Goal: Task Accomplishment & Management: Use online tool/utility

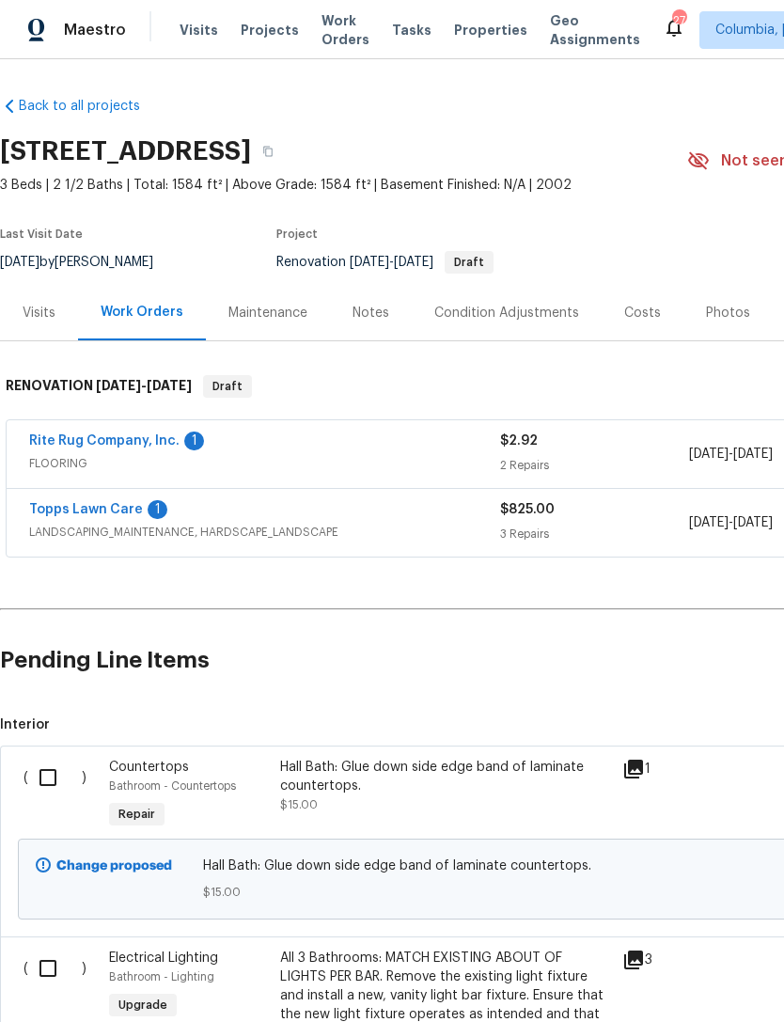
click at [63, 443] on link "Rite Rug Company, Inc." at bounding box center [104, 440] width 150 height 13
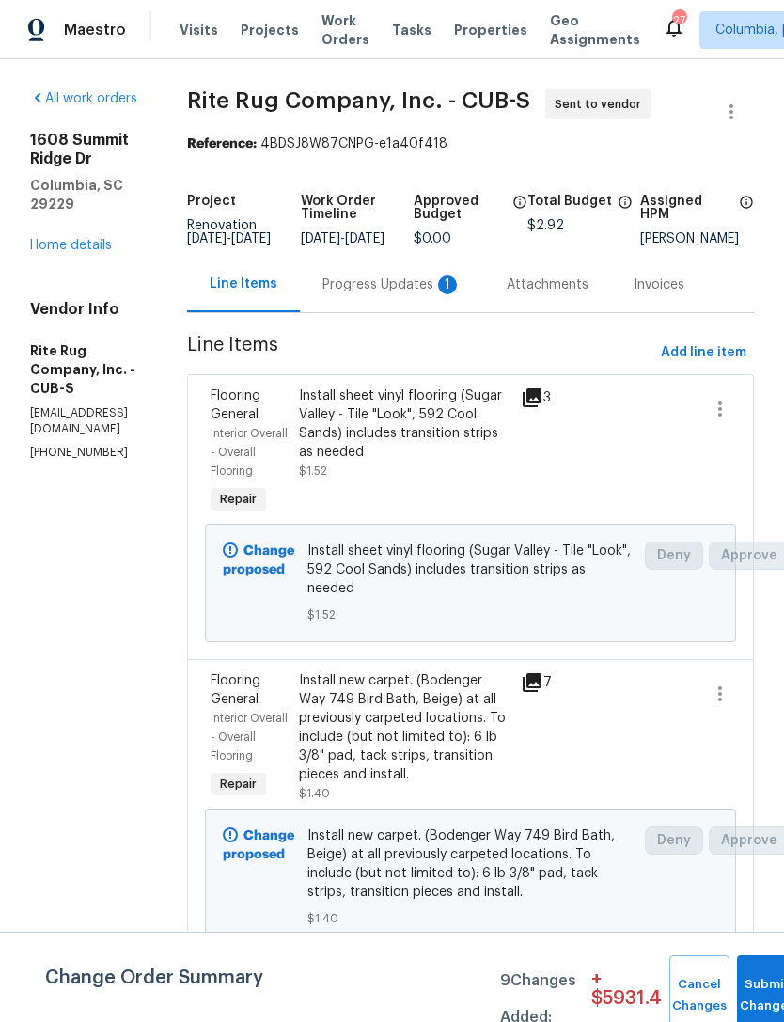
click at [394, 294] on div "Progress Updates 1" at bounding box center [392, 285] width 139 height 19
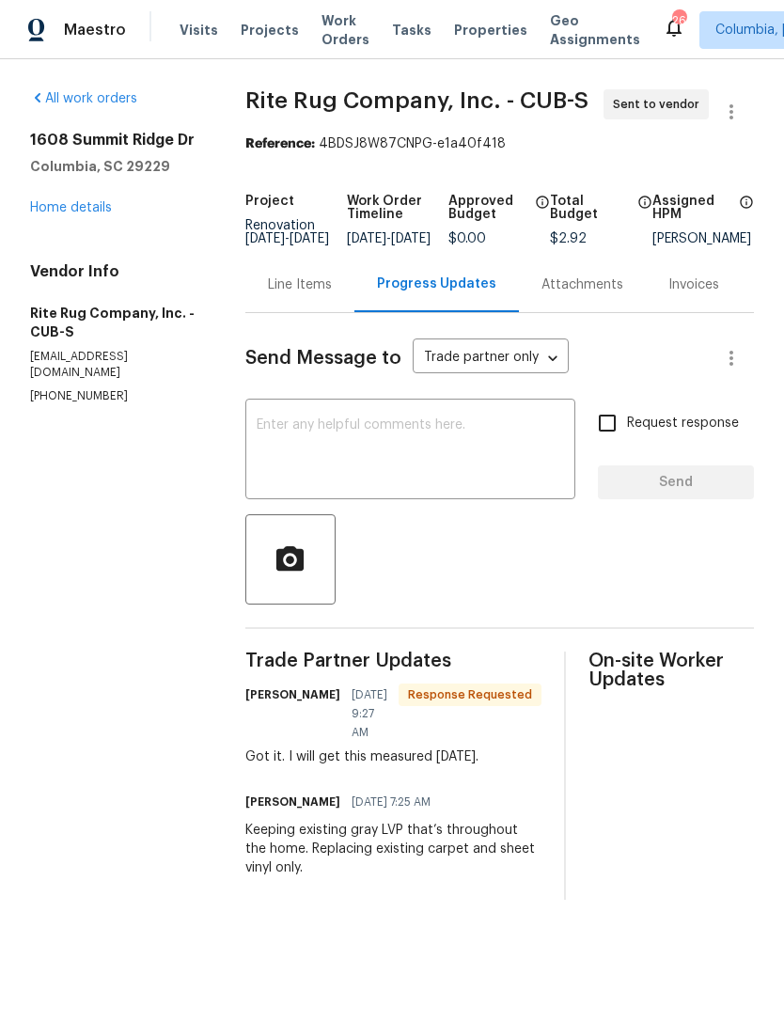
click at [281, 309] on div "Line Items" at bounding box center [299, 284] width 109 height 55
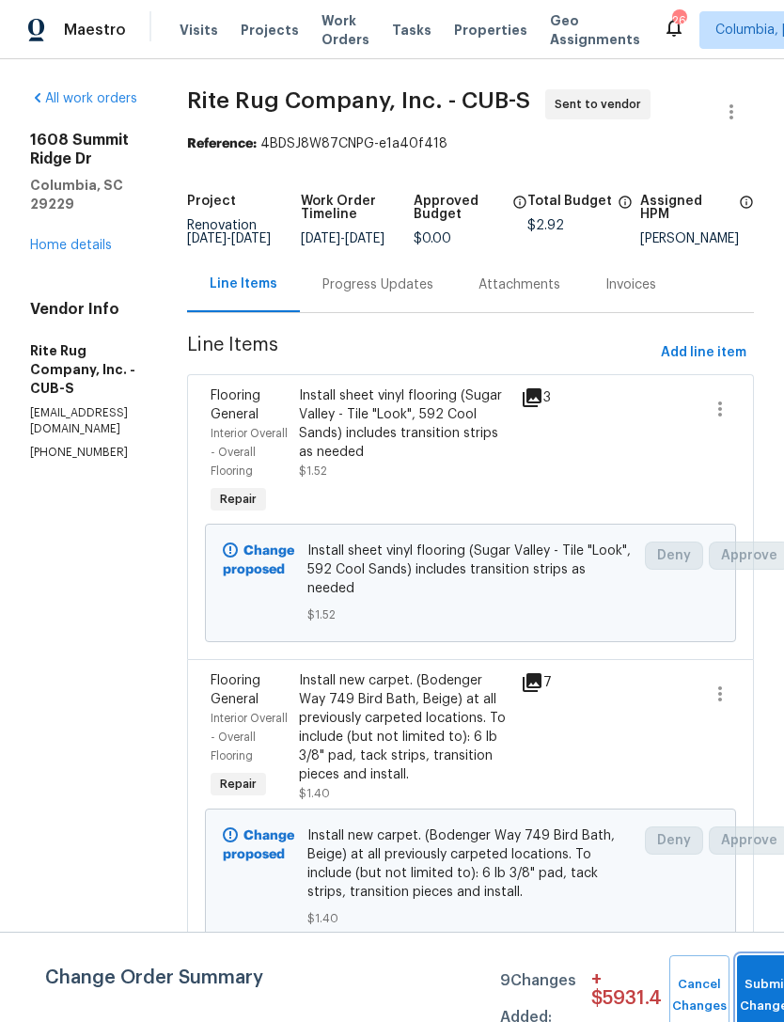
click at [756, 999] on span "Submit Changes" at bounding box center [767, 995] width 41 height 43
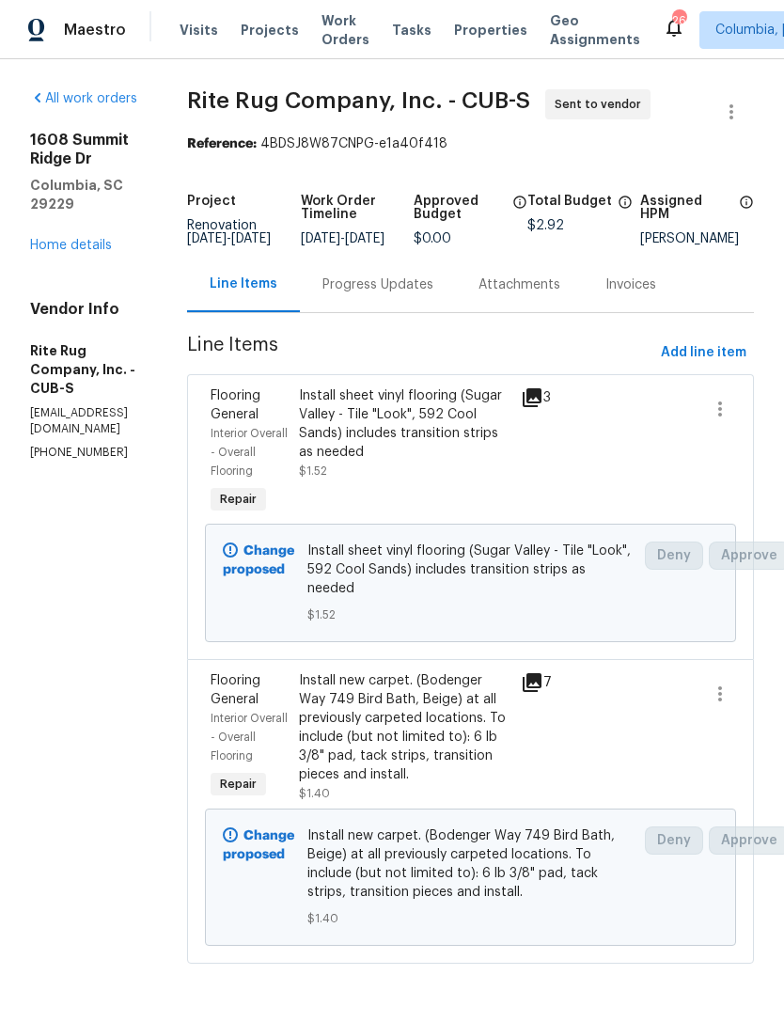
click at [55, 239] on link "Home details" at bounding box center [71, 245] width 82 height 13
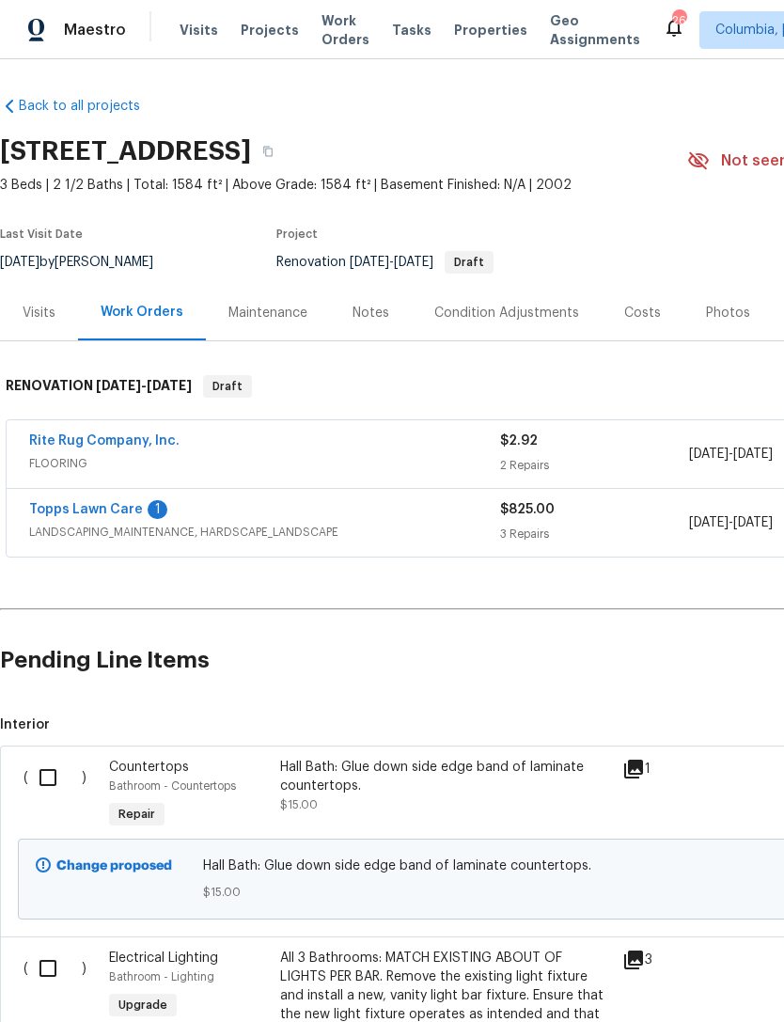
click at [91, 510] on link "Topps Lawn Care" at bounding box center [86, 509] width 114 height 13
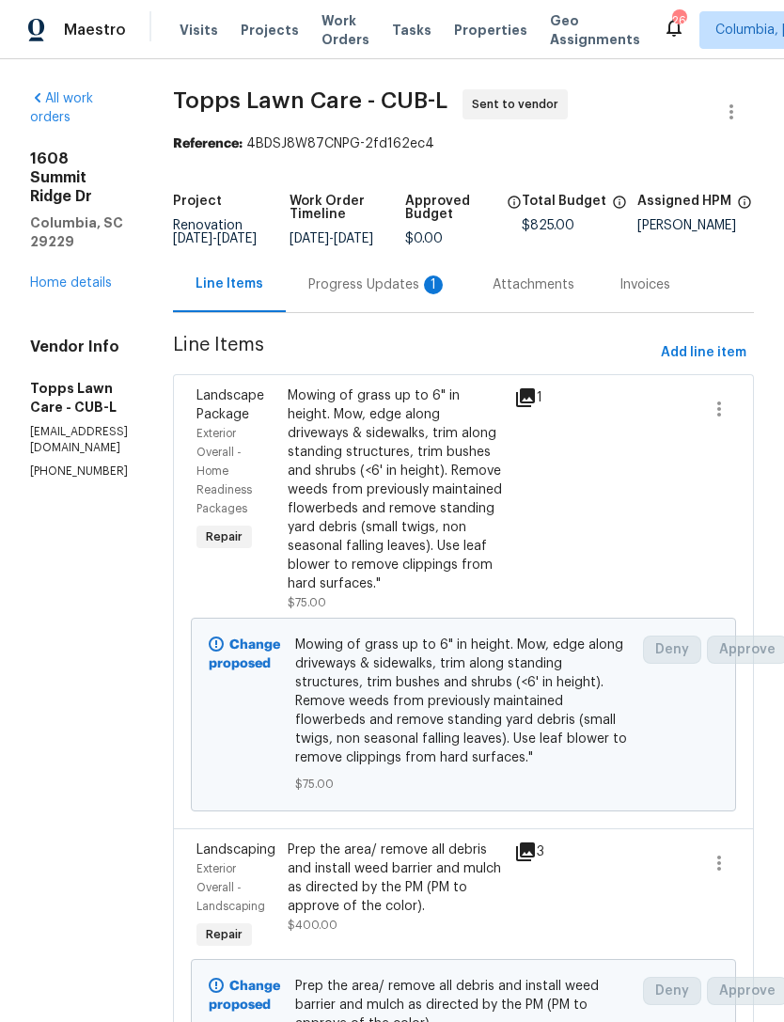
click at [366, 308] on div "Progress Updates 1" at bounding box center [378, 284] width 184 height 55
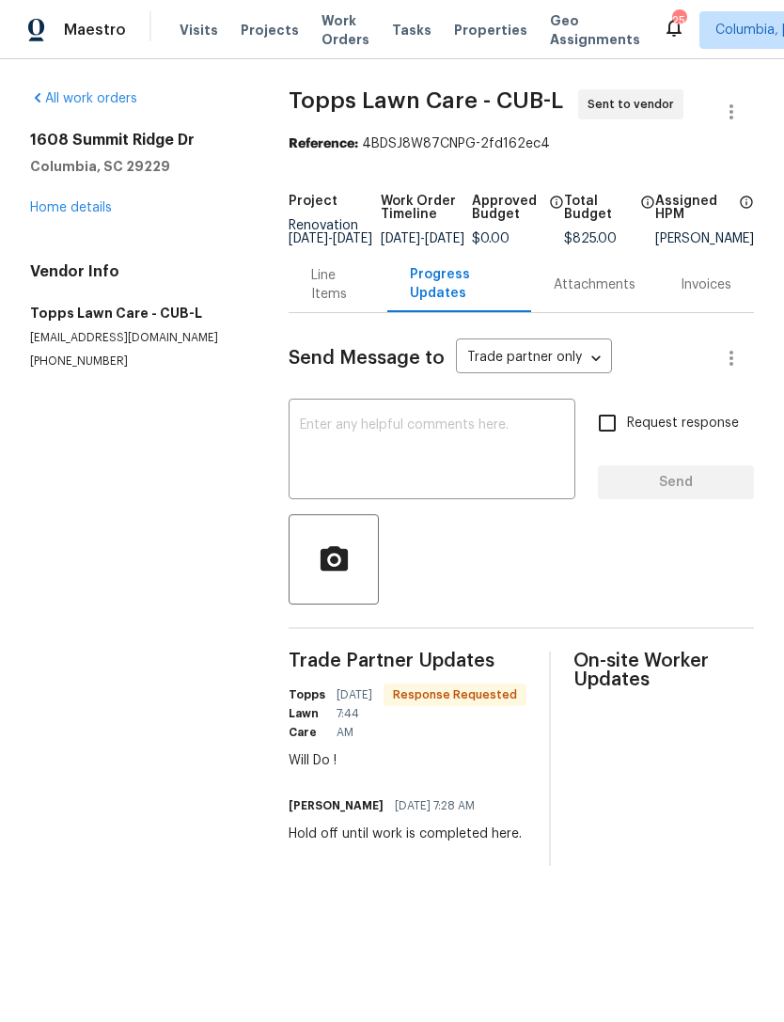
click at [316, 296] on div "Line Items" at bounding box center [337, 285] width 53 height 38
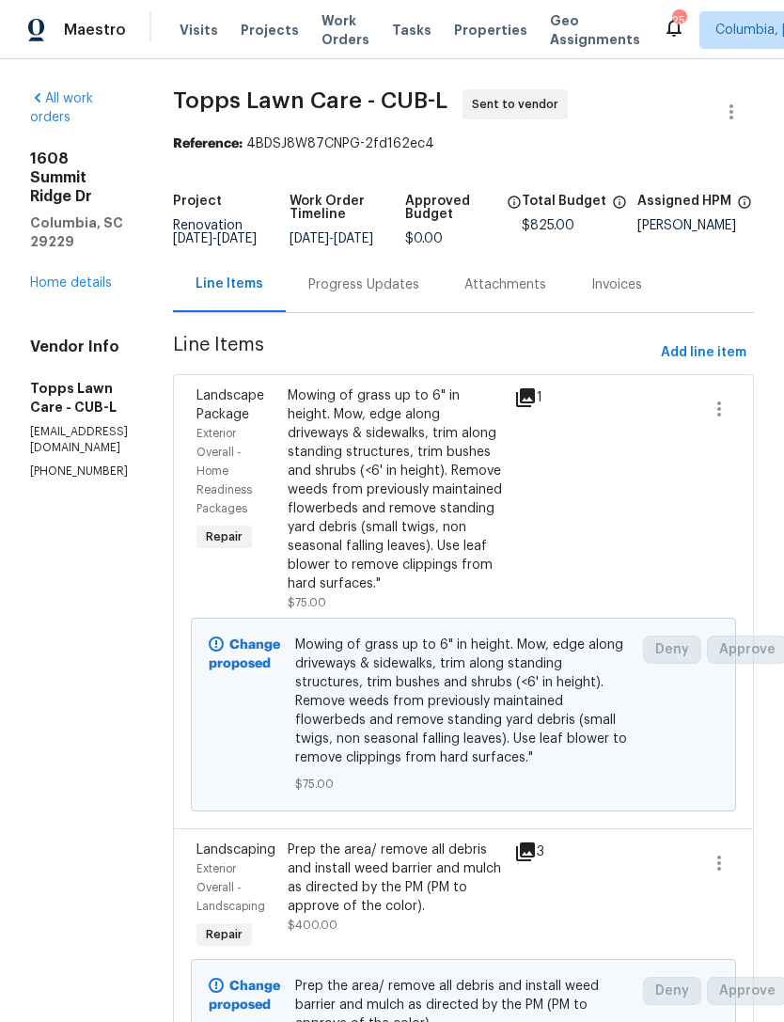
click at [42, 213] on h5 "Columbia, SC 29229" at bounding box center [79, 232] width 98 height 38
click at [40, 276] on link "Home details" at bounding box center [71, 282] width 82 height 13
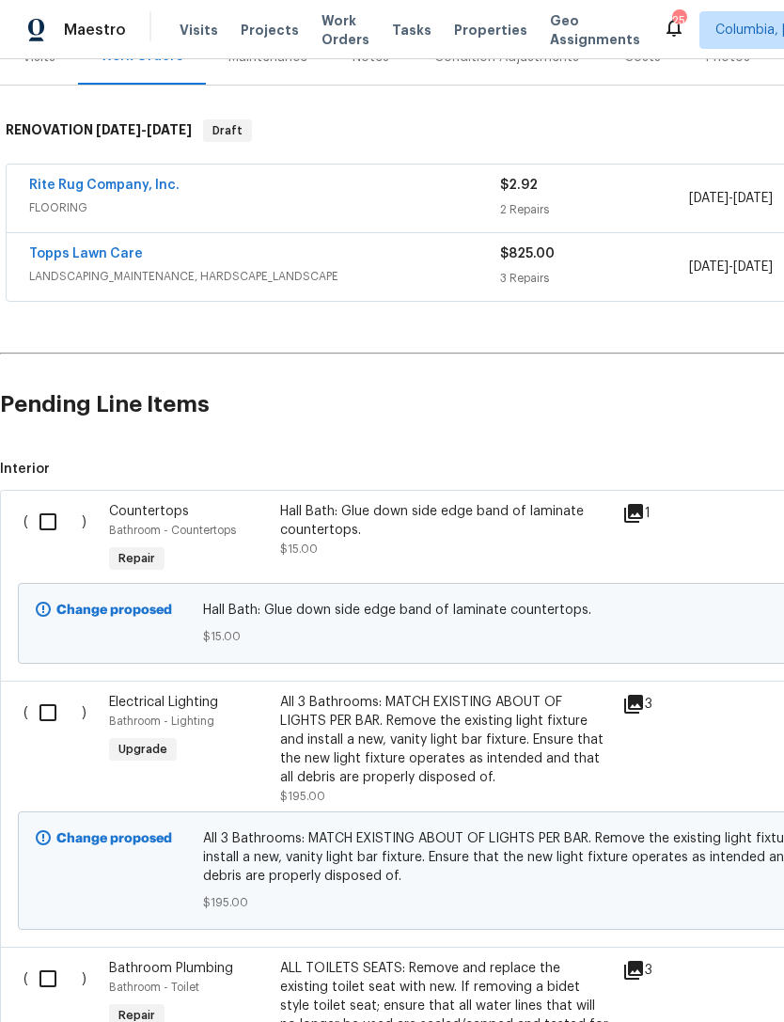
scroll to position [265, 0]
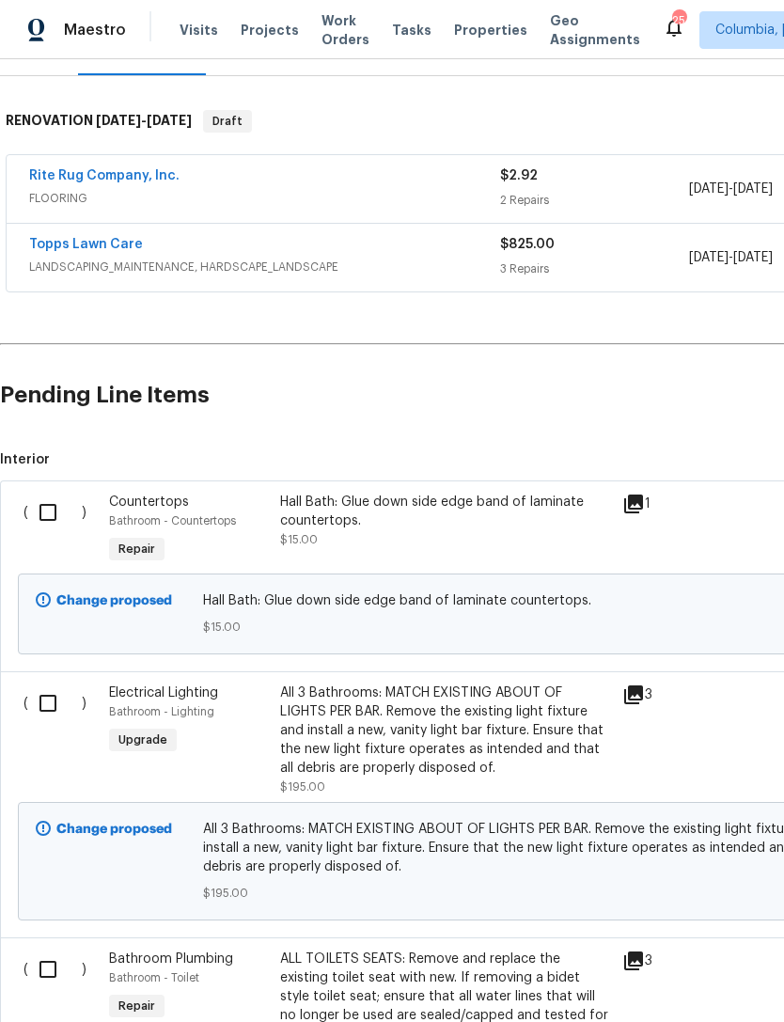
click at [44, 512] on input "checkbox" at bounding box center [55, 512] width 54 height 39
checkbox input "true"
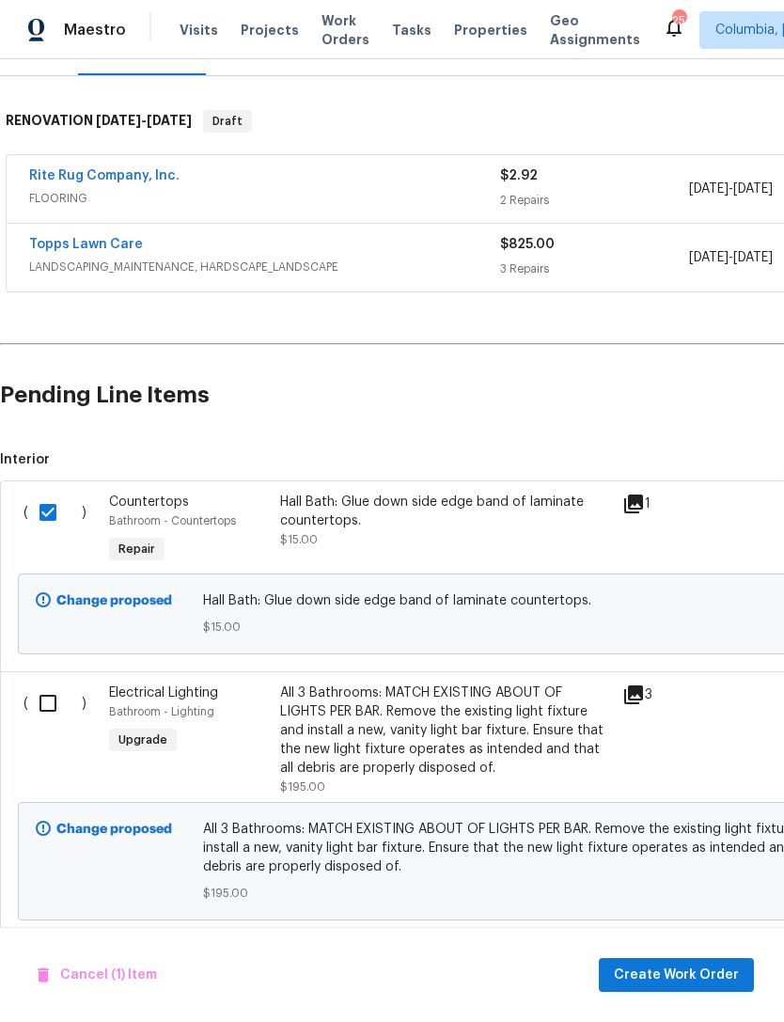
click at [41, 711] on input "checkbox" at bounding box center [55, 703] width 54 height 39
checkbox input "true"
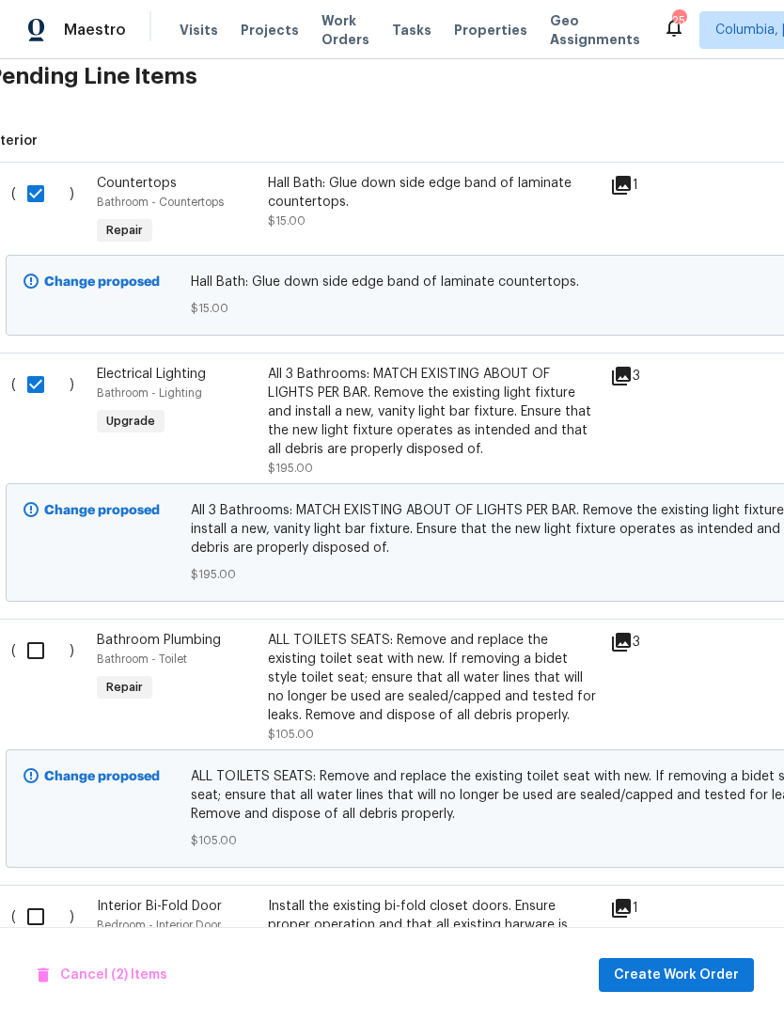
click at [35, 650] on input "checkbox" at bounding box center [43, 650] width 54 height 39
checkbox input "true"
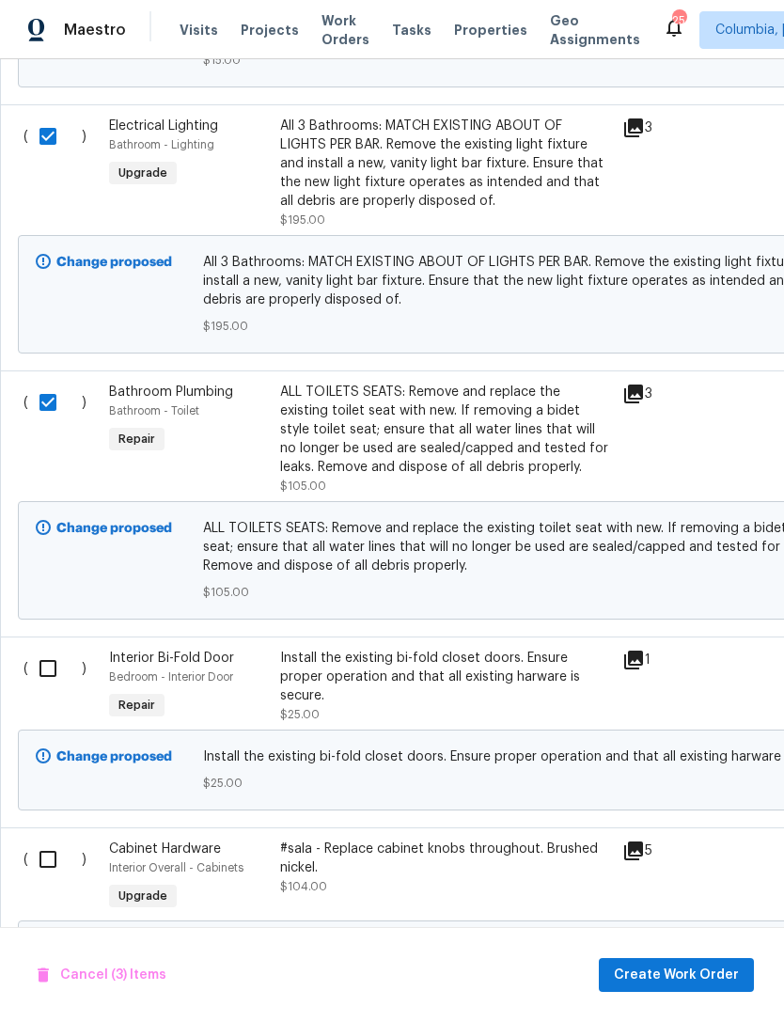
scroll to position [832, 0]
click at [47, 672] on input "checkbox" at bounding box center [55, 668] width 54 height 39
checkbox input "true"
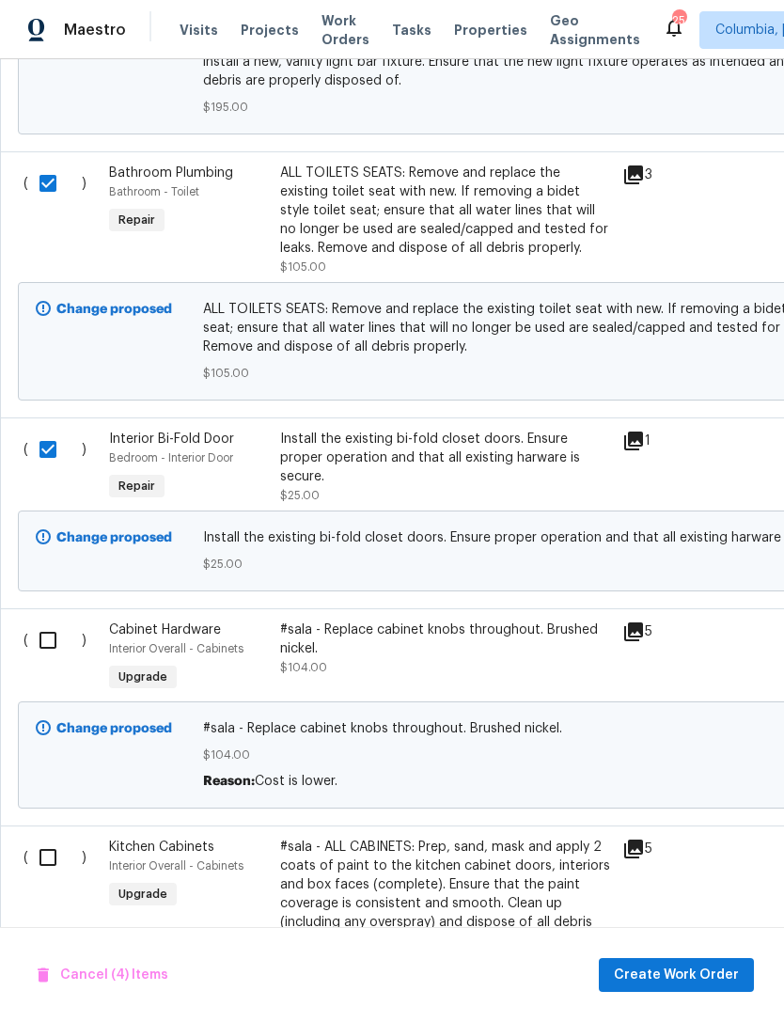
scroll to position [1051, 0]
click at [43, 645] on input "checkbox" at bounding box center [55, 640] width 54 height 39
checkbox input "true"
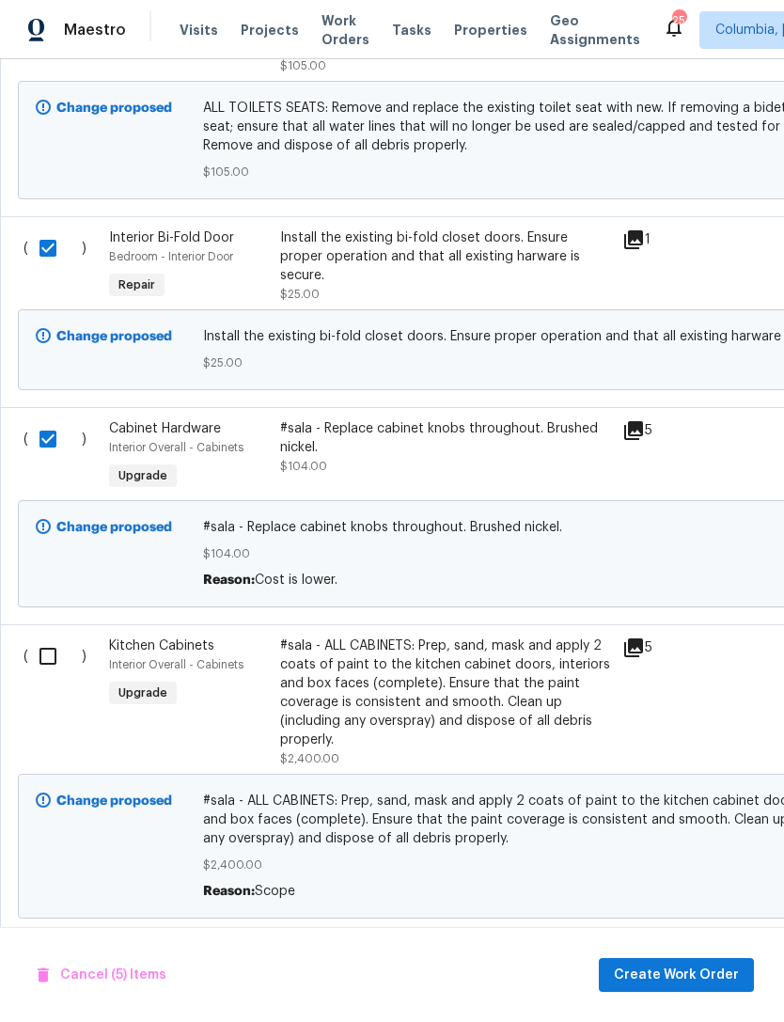
scroll to position [1258, 0]
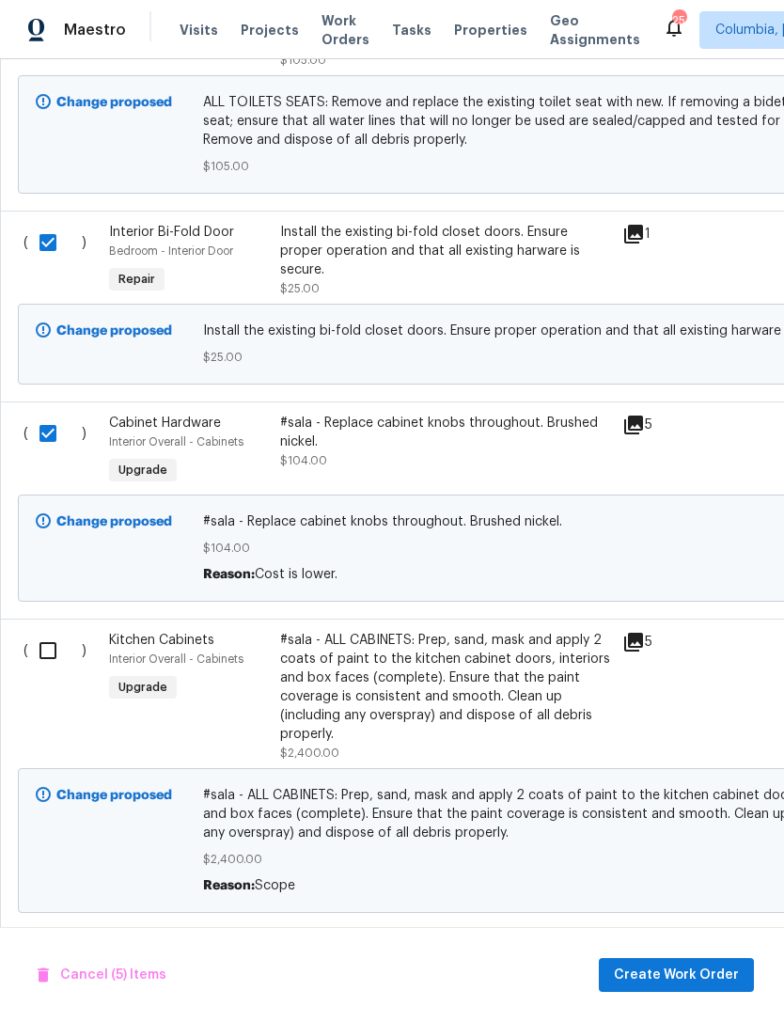
click at [45, 654] on input "checkbox" at bounding box center [55, 650] width 54 height 39
checkbox input "true"
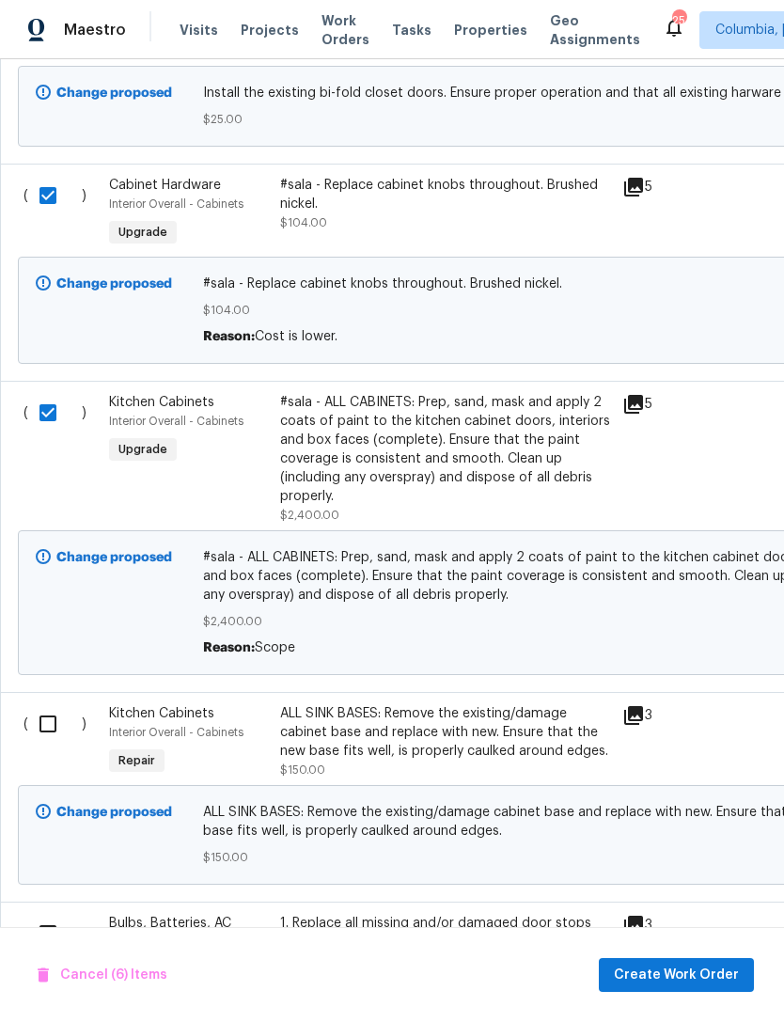
scroll to position [1497, 0]
click at [43, 727] on input "checkbox" at bounding box center [55, 722] width 54 height 39
checkbox input "true"
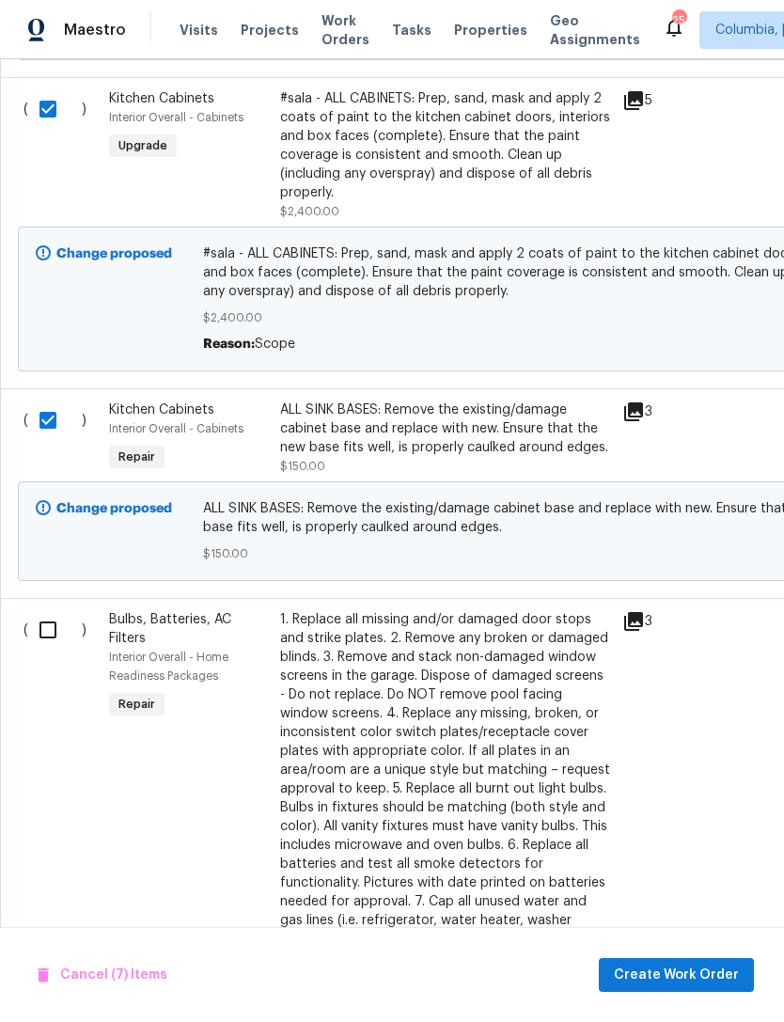
scroll to position [1800, 0]
click at [41, 634] on input "checkbox" at bounding box center [55, 629] width 54 height 39
checkbox input "true"
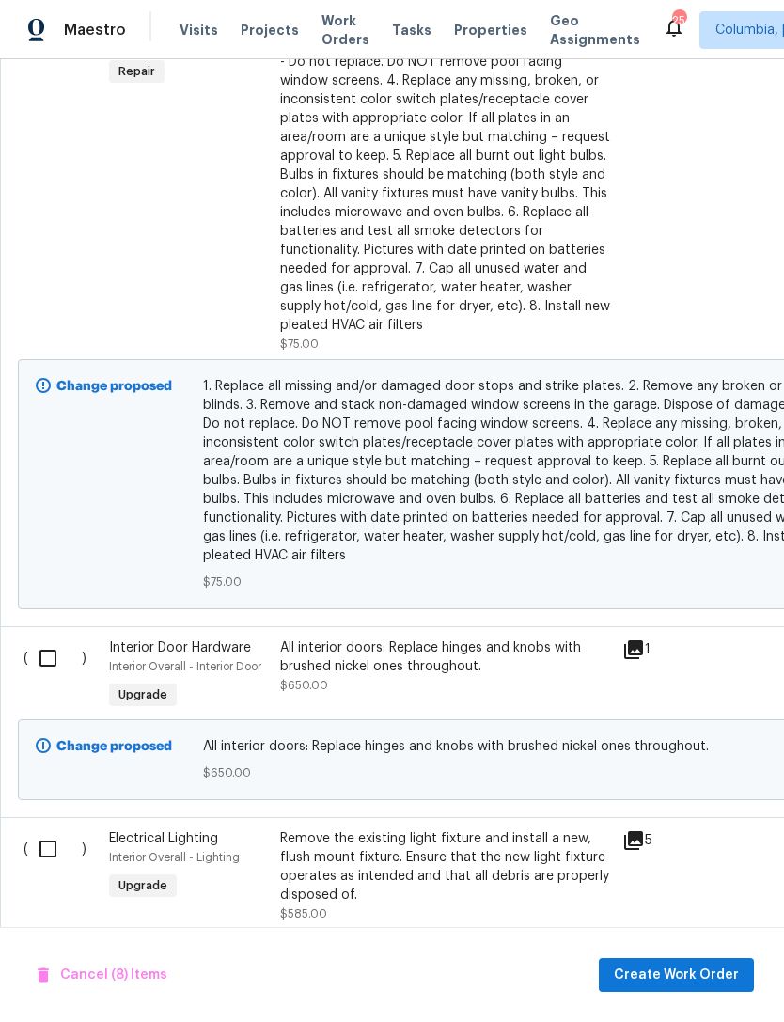
scroll to position [2438, 0]
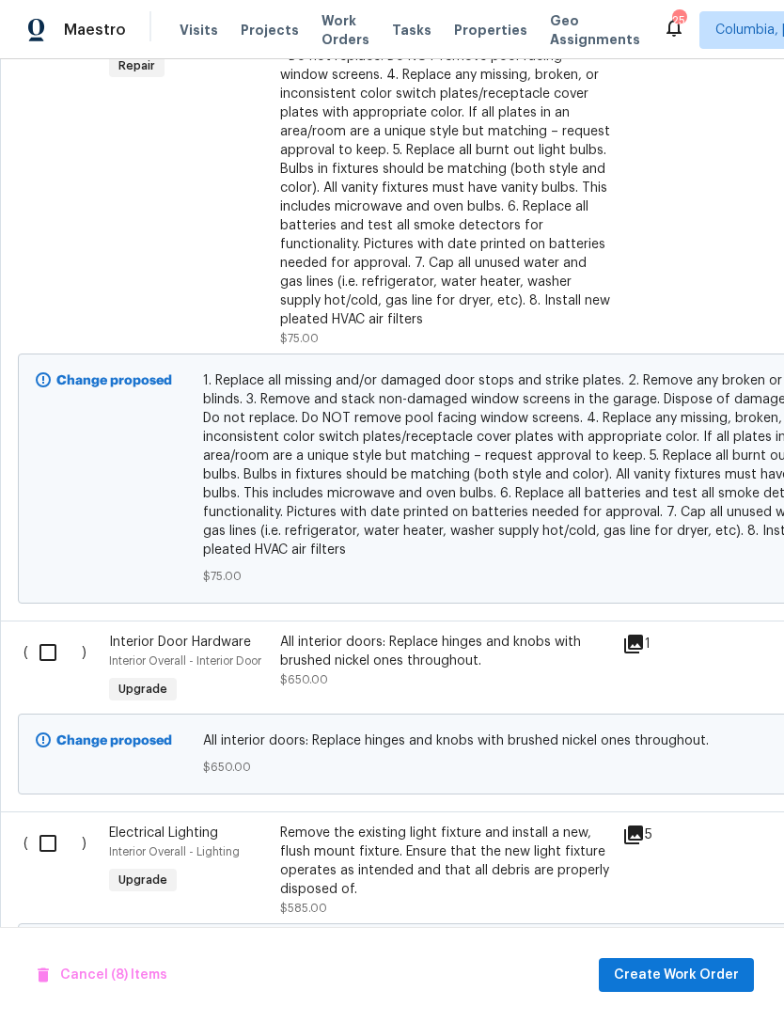
click at [41, 668] on input "checkbox" at bounding box center [55, 652] width 54 height 39
checkbox input "true"
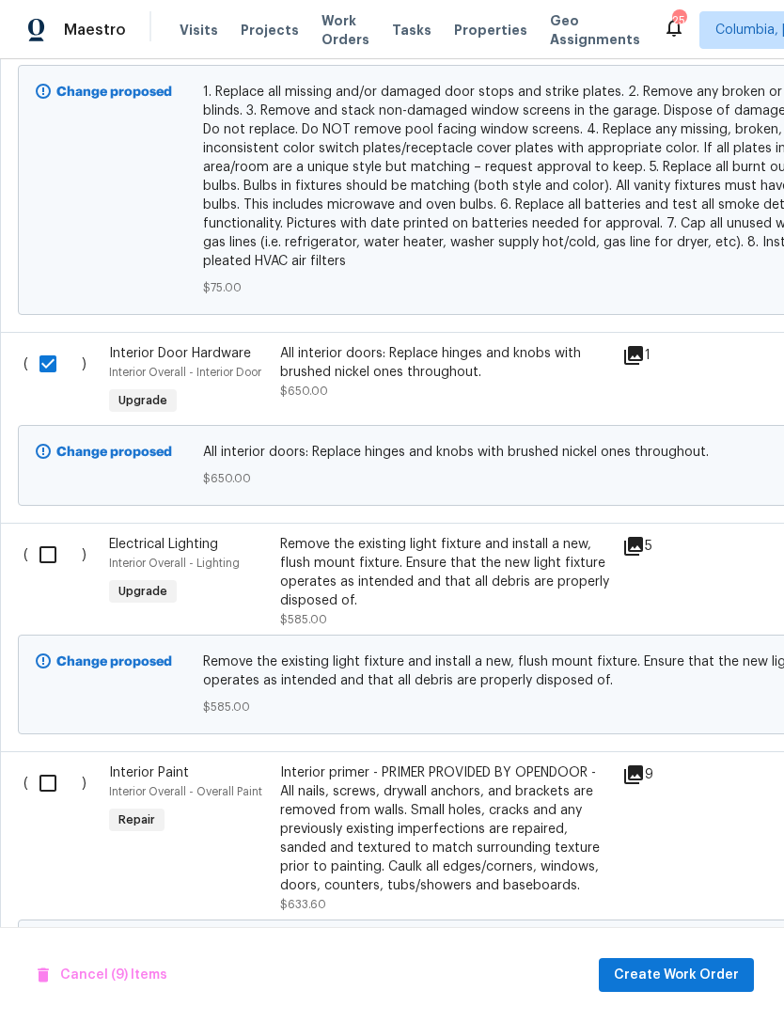
scroll to position [2728, 0]
click at [46, 561] on input "checkbox" at bounding box center [55, 553] width 54 height 39
checkbox input "true"
click at [37, 789] on input "checkbox" at bounding box center [55, 782] width 54 height 39
checkbox input "true"
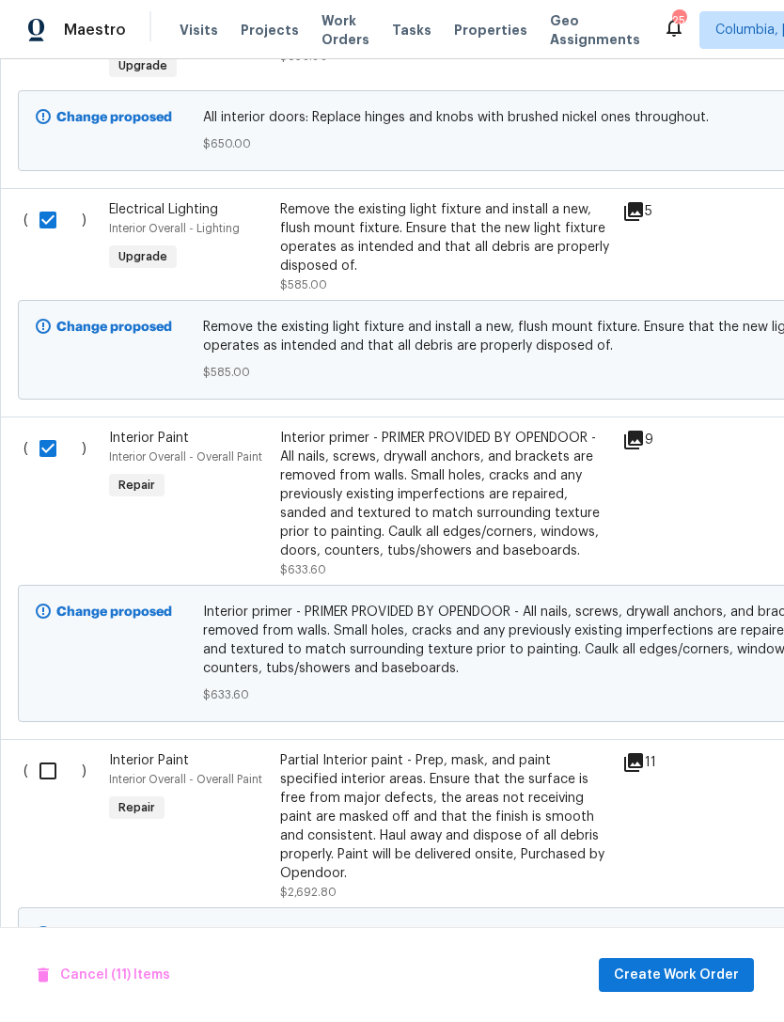
scroll to position [3062, 0]
click at [39, 791] on input "checkbox" at bounding box center [55, 770] width 54 height 39
checkbox input "true"
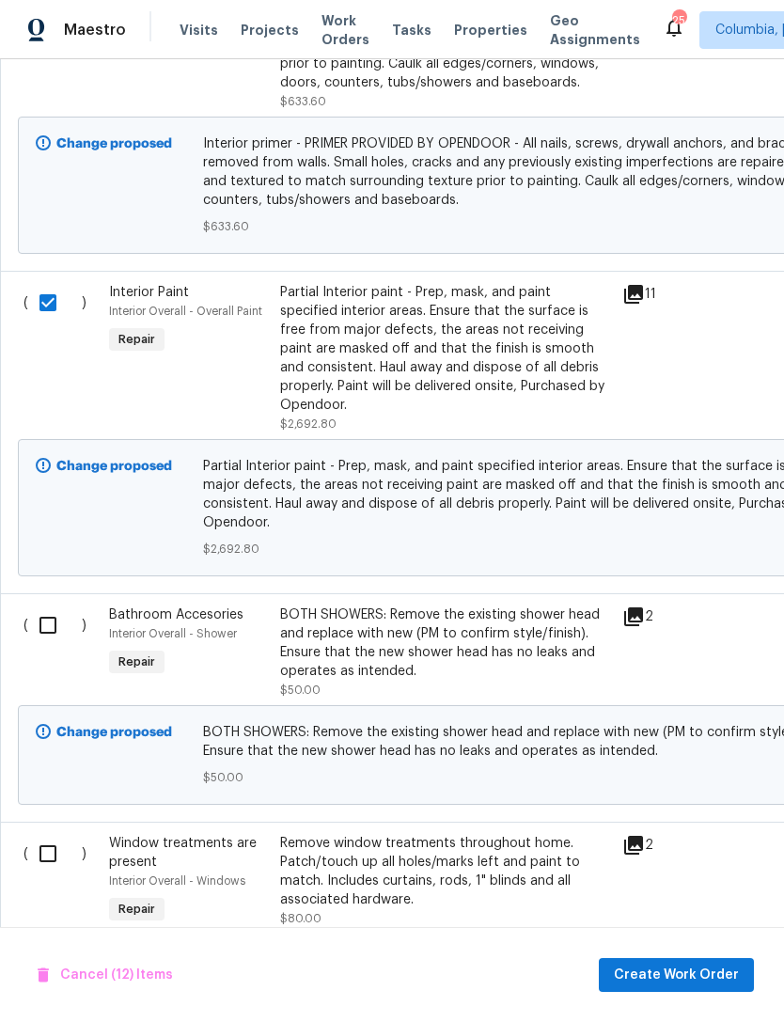
scroll to position [3530, 0]
click at [39, 618] on input "checkbox" at bounding box center [55, 625] width 54 height 39
checkbox input "true"
click at [41, 834] on input "checkbox" at bounding box center [55, 853] width 54 height 39
checkbox input "true"
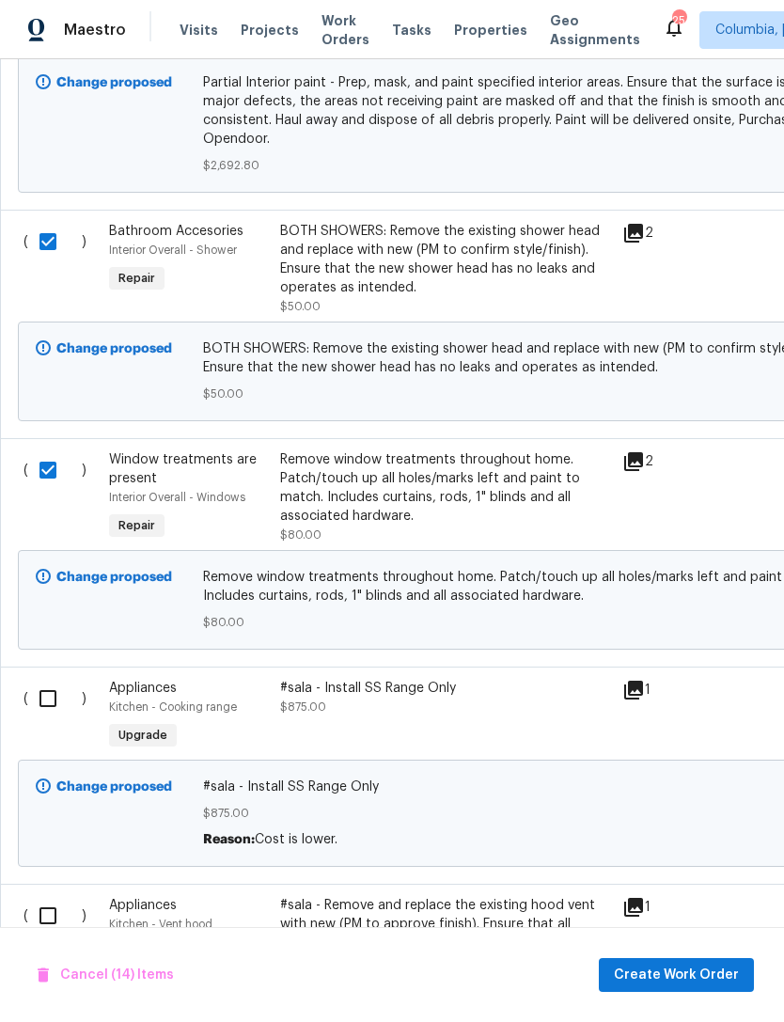
scroll to position [3914, 0]
click at [38, 698] on input "checkbox" at bounding box center [55, 698] width 54 height 39
checkbox input "true"
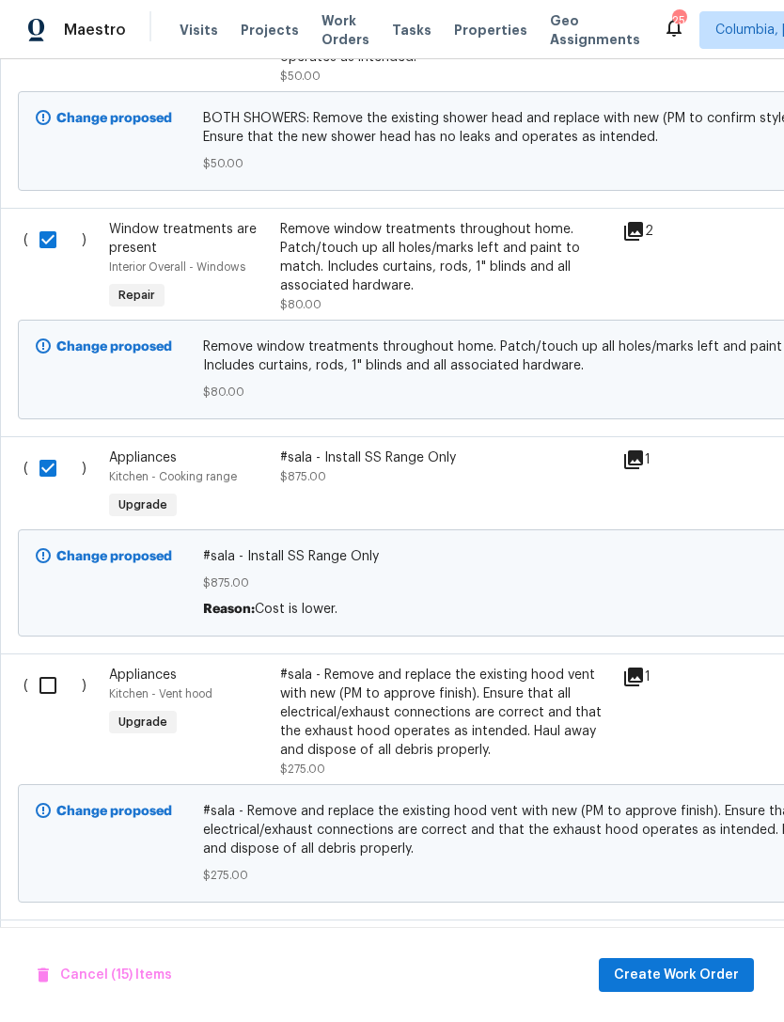
scroll to position [4146, 0]
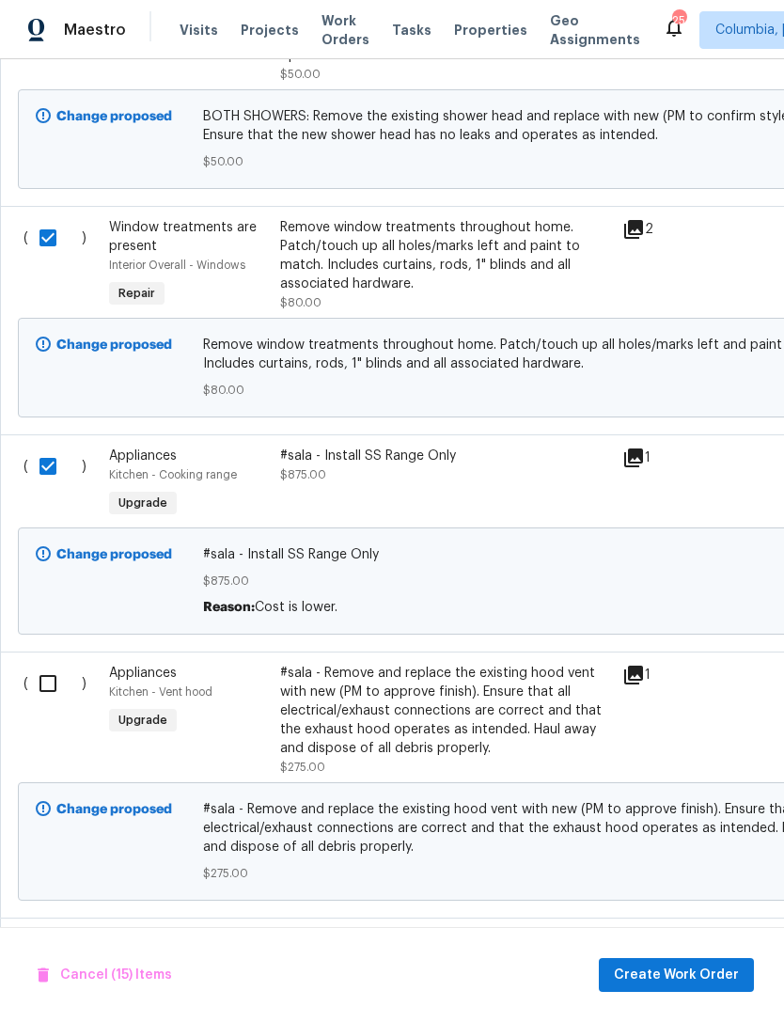
click at [35, 681] on input "checkbox" at bounding box center [55, 683] width 54 height 39
checkbox input "true"
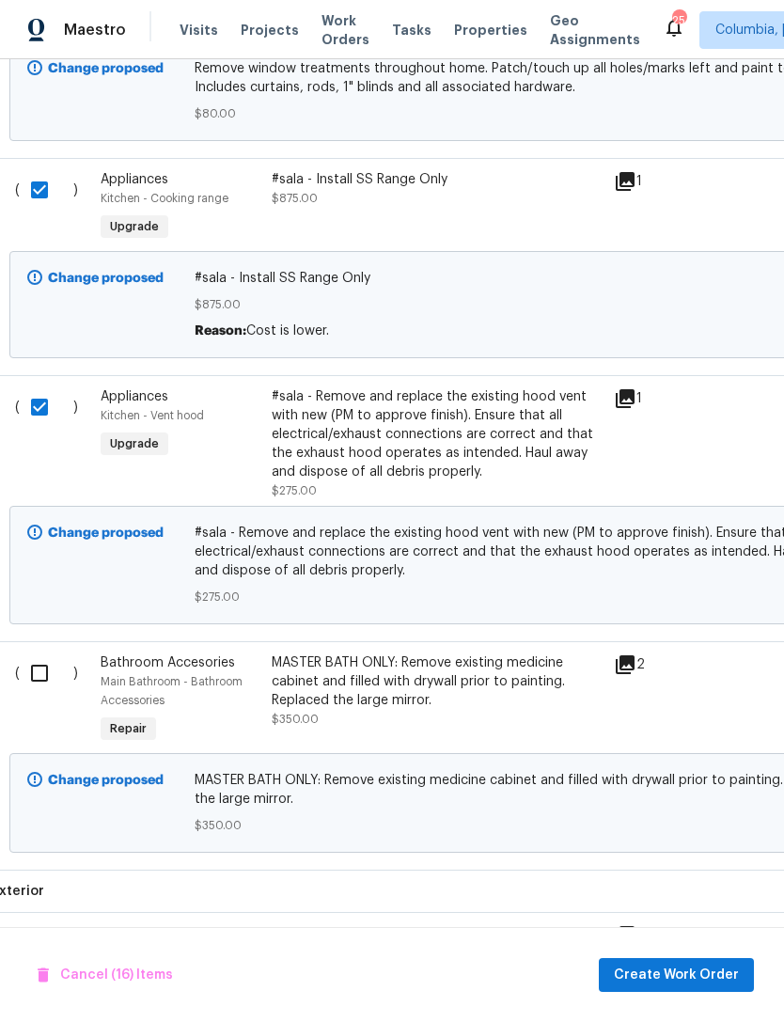
scroll to position [4439, 4]
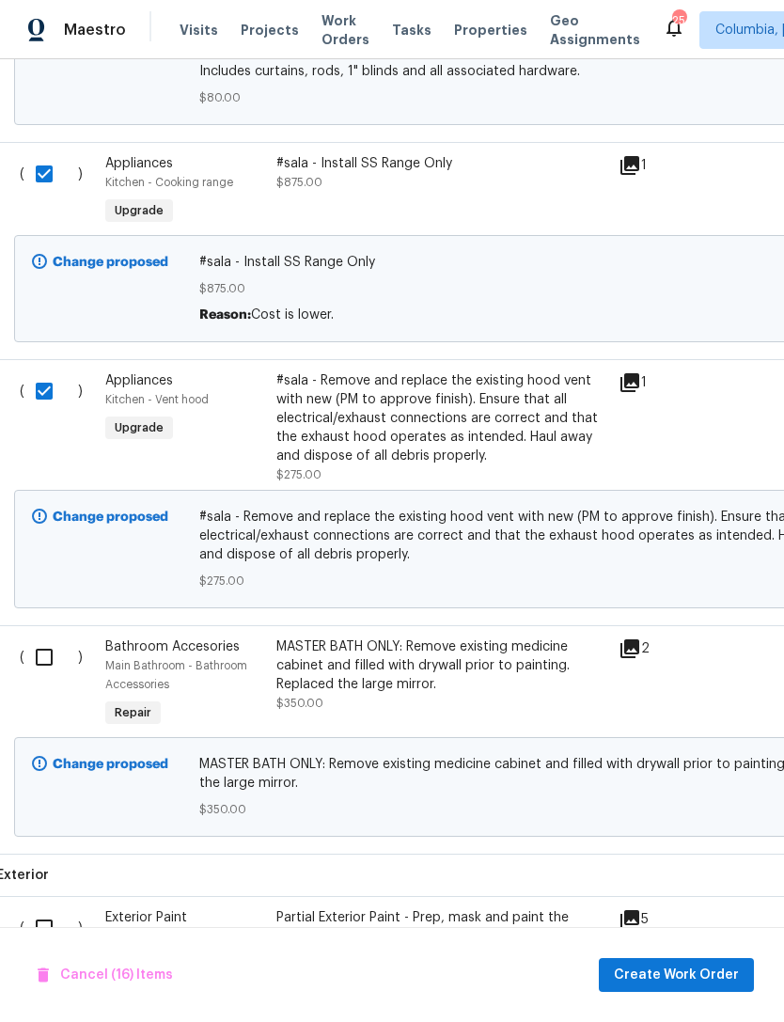
click at [31, 650] on input "checkbox" at bounding box center [51, 657] width 54 height 39
checkbox input "true"
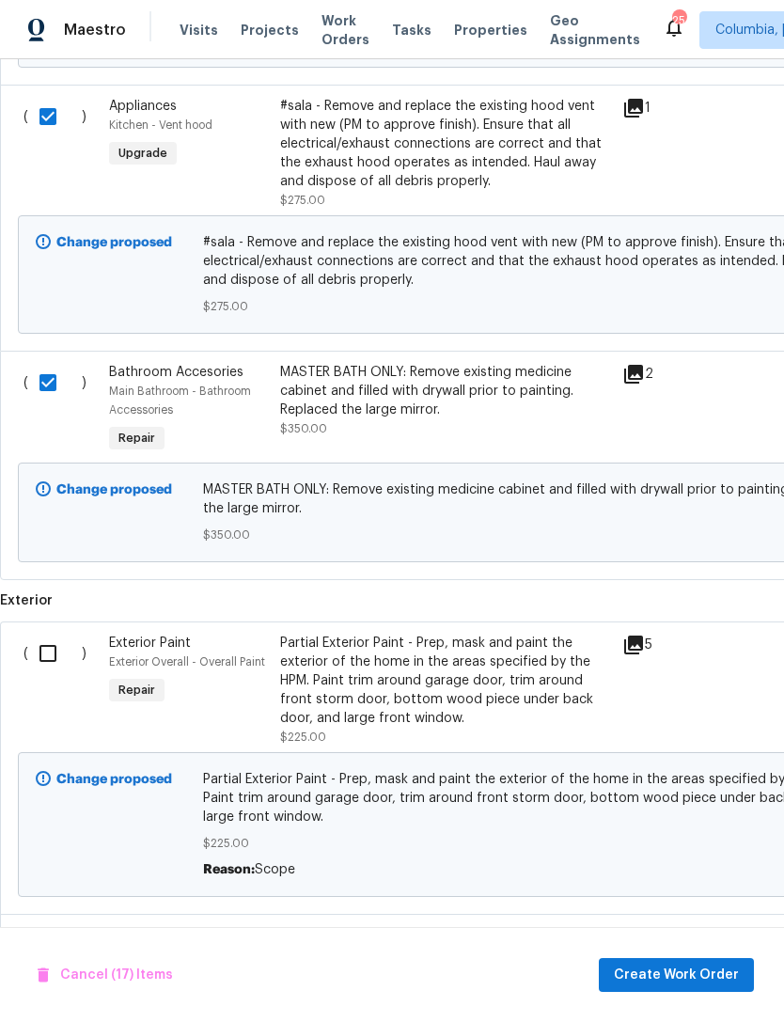
scroll to position [4715, 0]
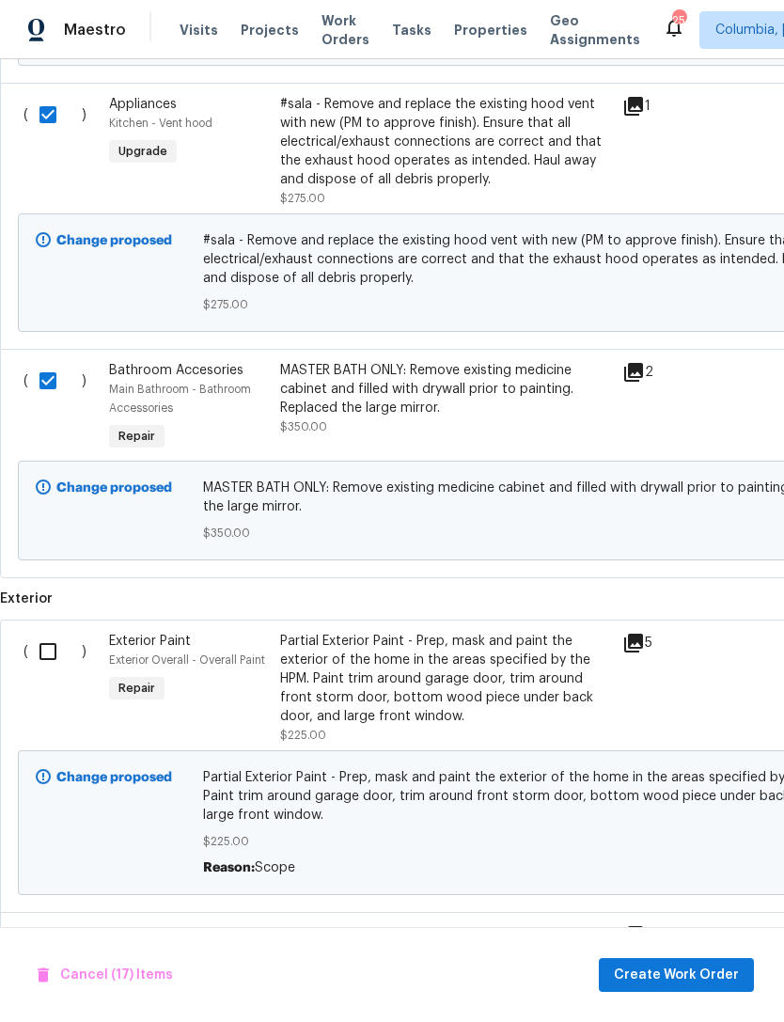
click at [43, 650] on input "checkbox" at bounding box center [55, 651] width 54 height 39
checkbox input "true"
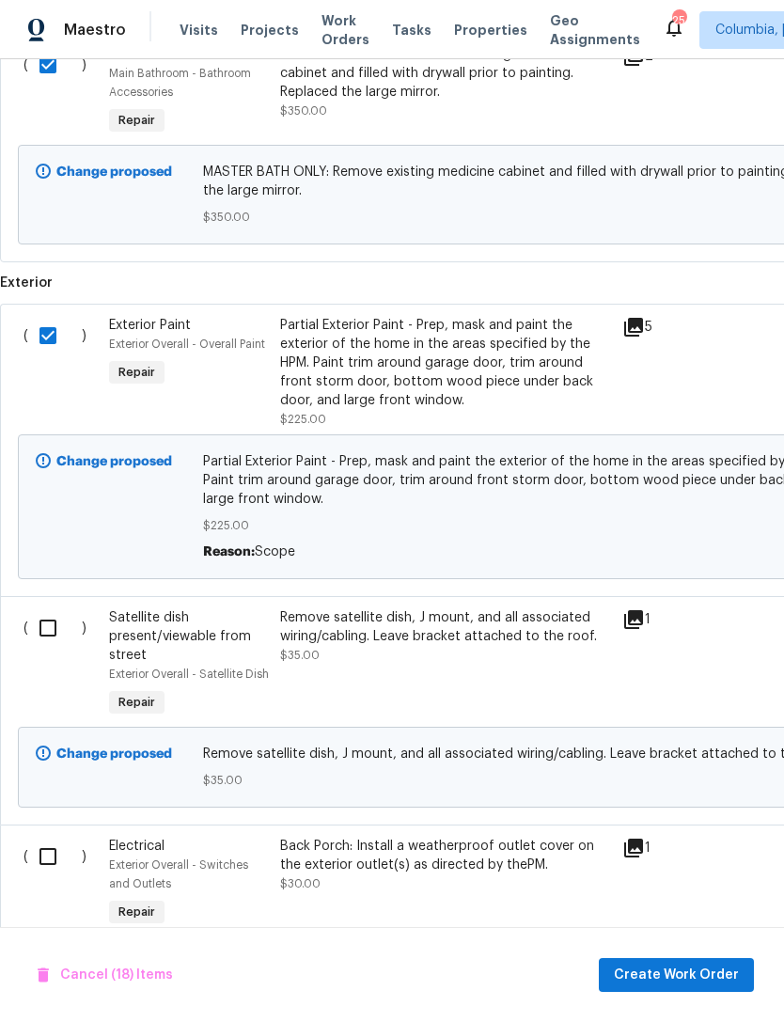
scroll to position [5031, 0]
click at [43, 633] on input "checkbox" at bounding box center [55, 627] width 54 height 39
checkbox input "true"
click at [35, 850] on input "checkbox" at bounding box center [55, 856] width 54 height 39
checkbox input "true"
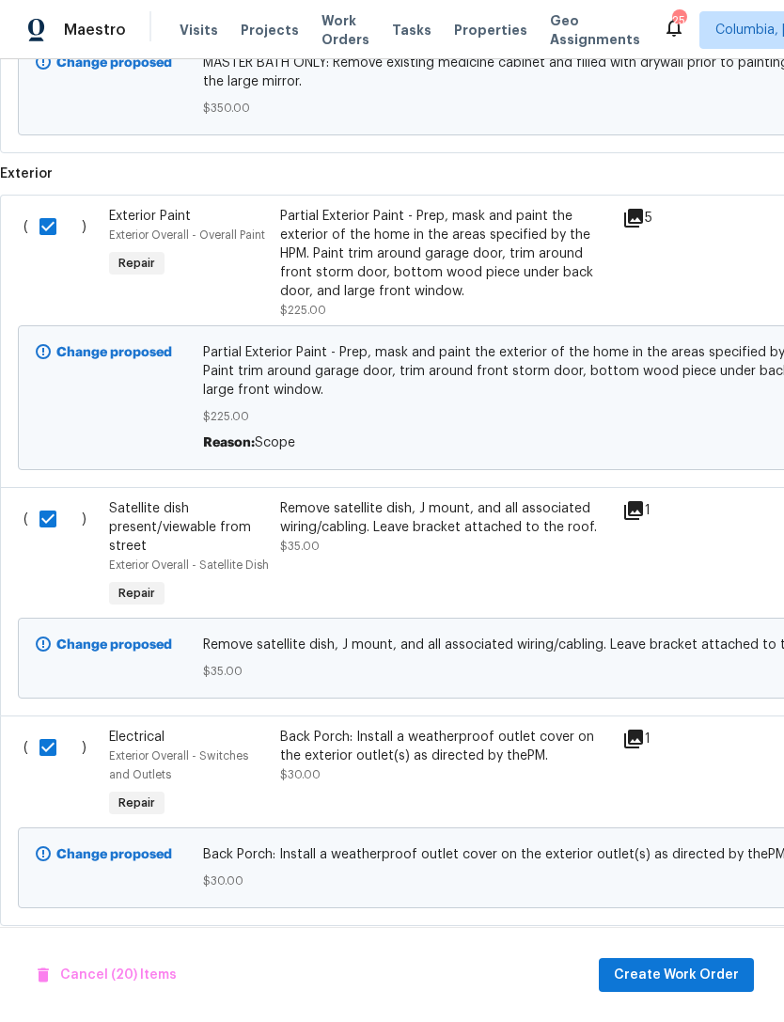
scroll to position [0, 0]
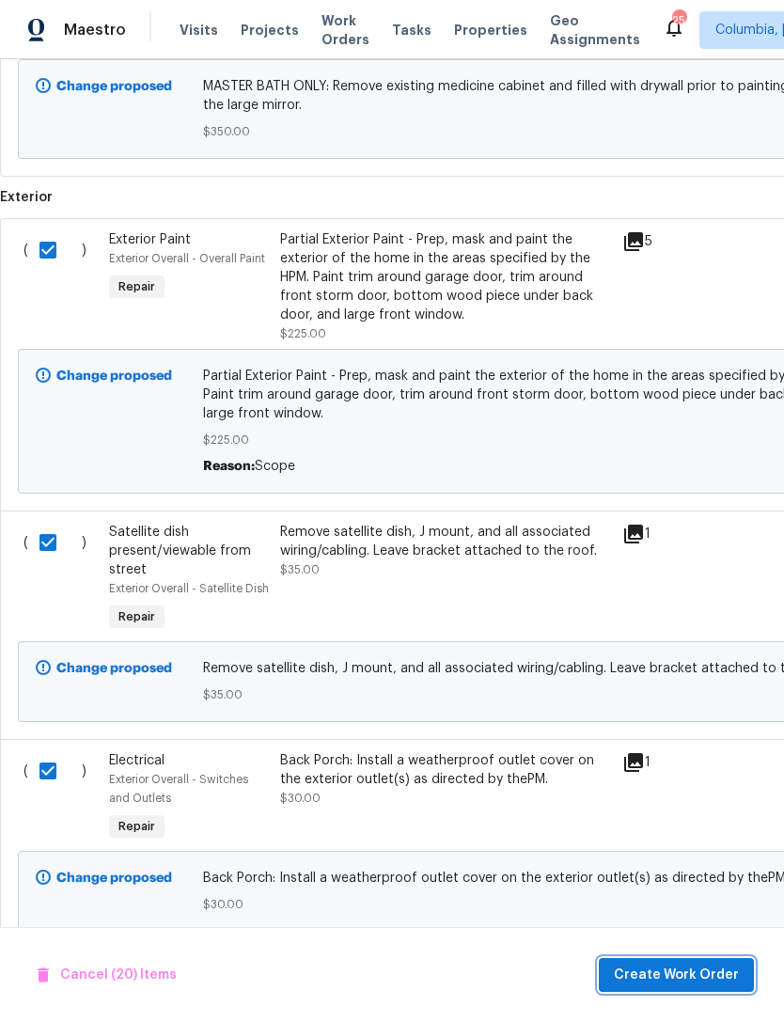
click at [632, 974] on span "Create Work Order" at bounding box center [676, 976] width 125 height 24
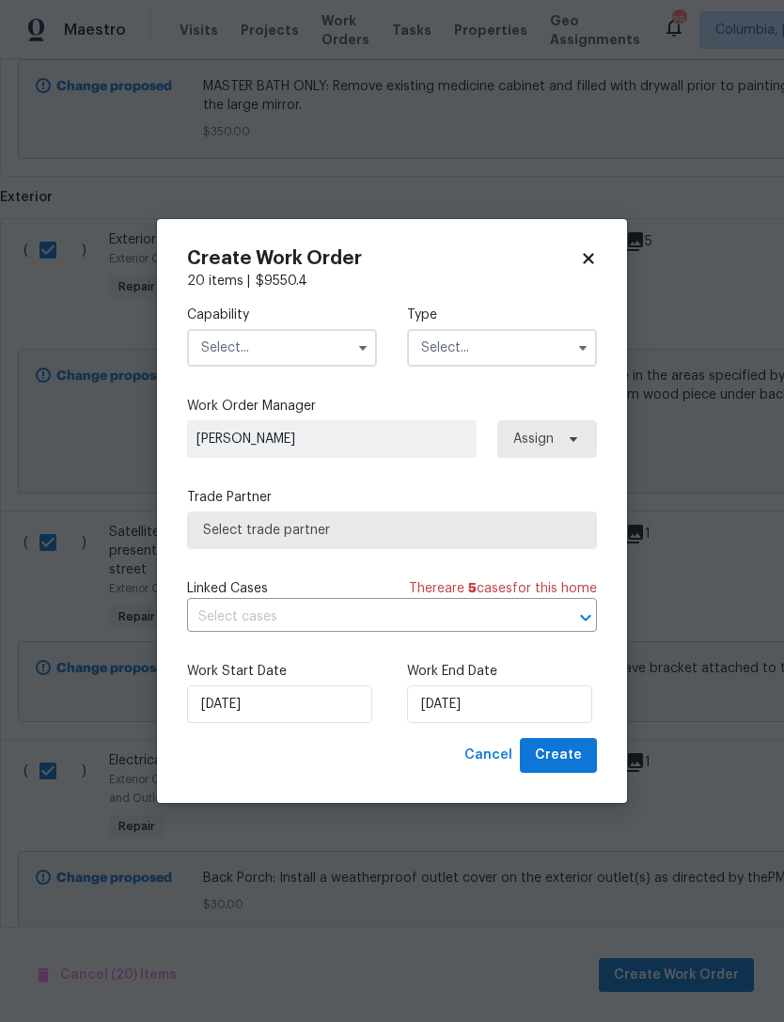
click at [243, 354] on input "text" at bounding box center [282, 348] width 190 height 38
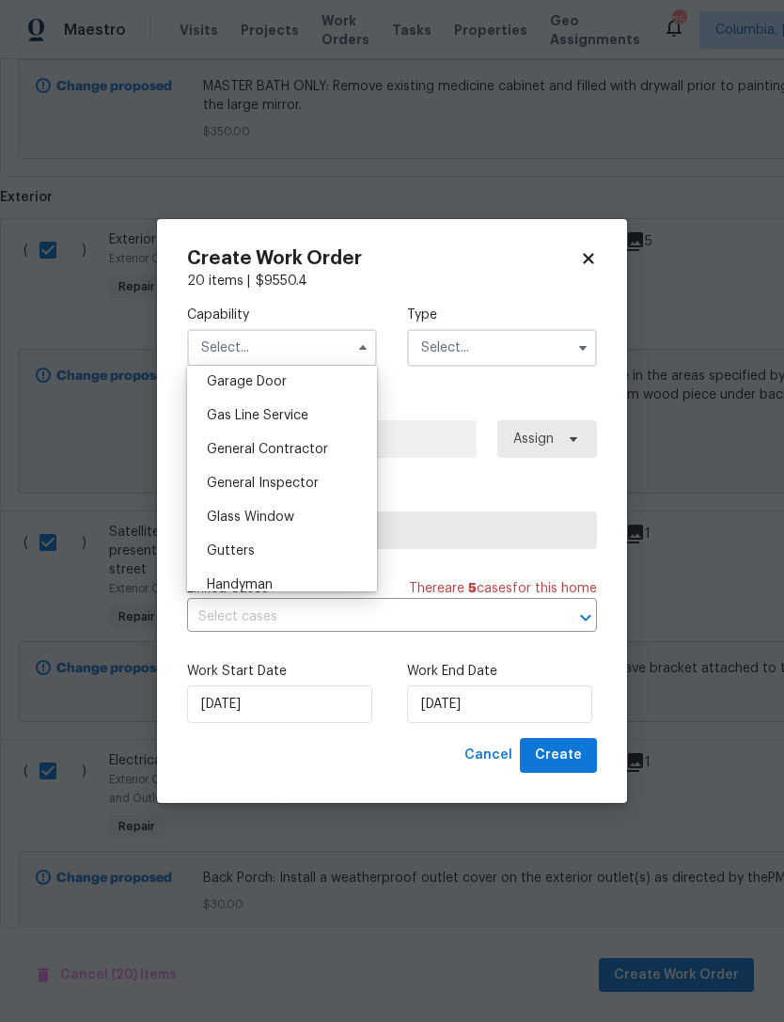
click at [222, 449] on span "General Contractor" at bounding box center [267, 449] width 121 height 13
type input "General Contractor"
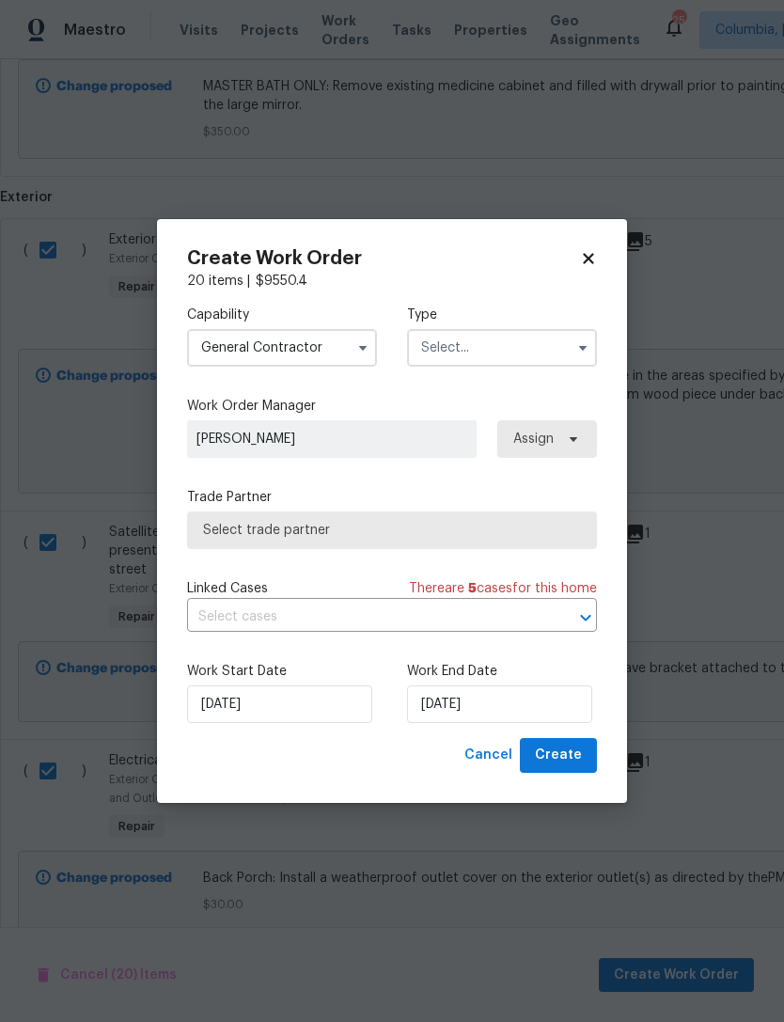
click at [447, 351] on input "text" at bounding box center [502, 348] width 190 height 38
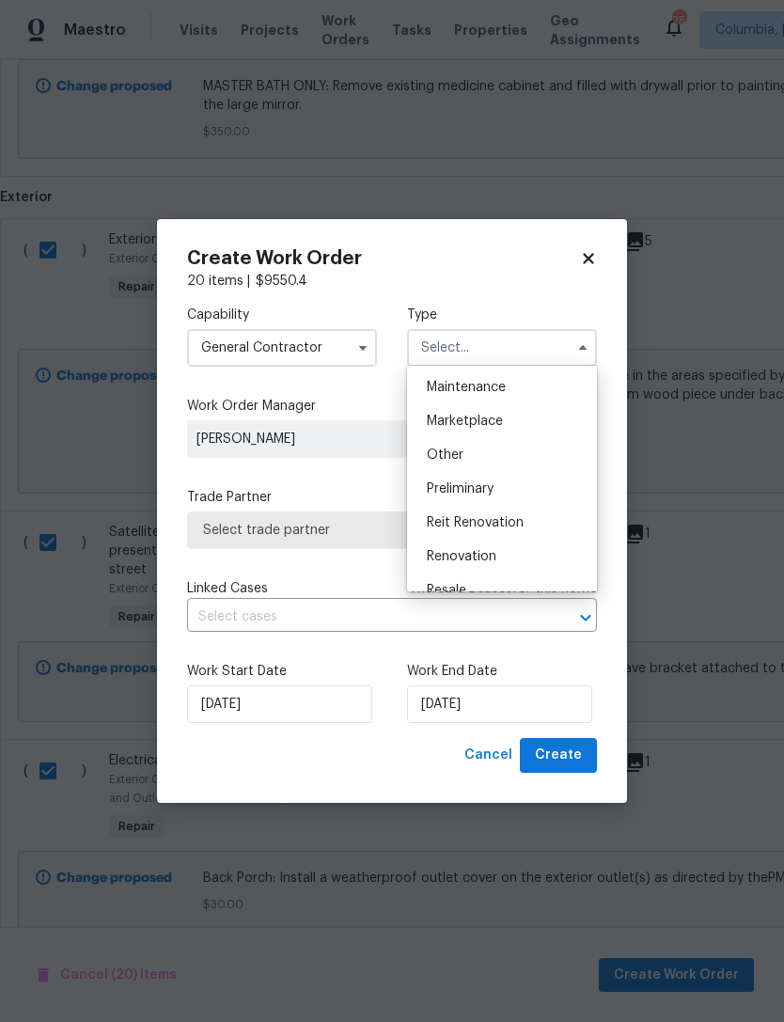
click at [438, 558] on span "Renovation" at bounding box center [462, 556] width 70 height 13
type input "Renovation"
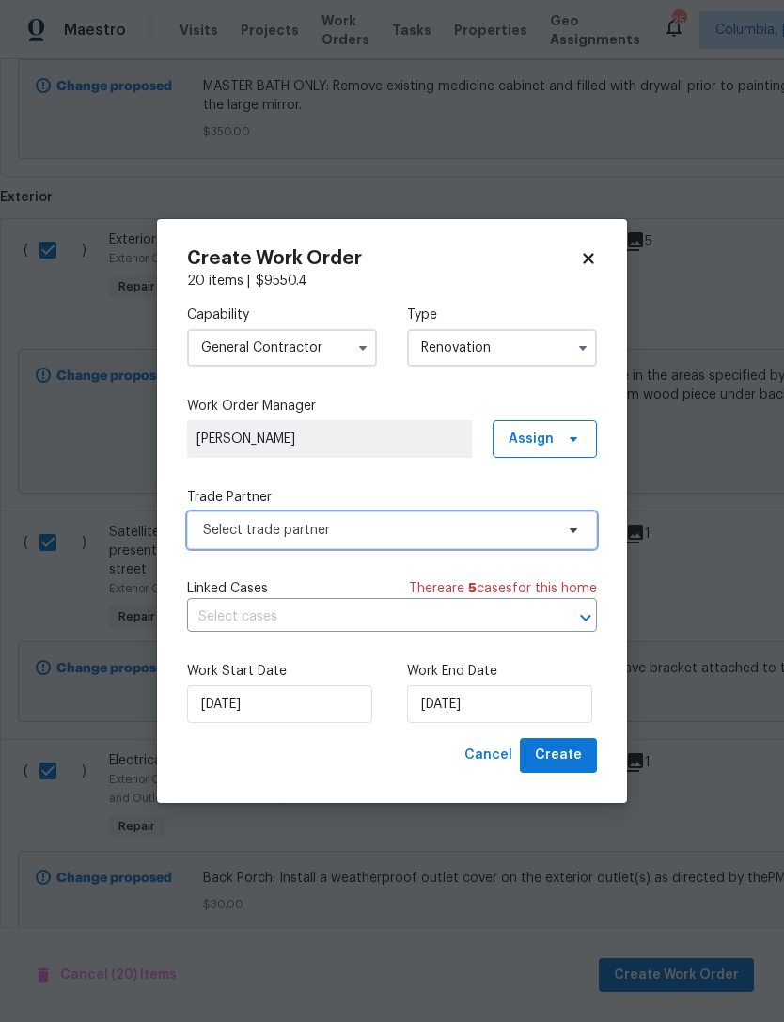
click at [202, 538] on span "Select trade partner" at bounding box center [392, 531] width 410 height 38
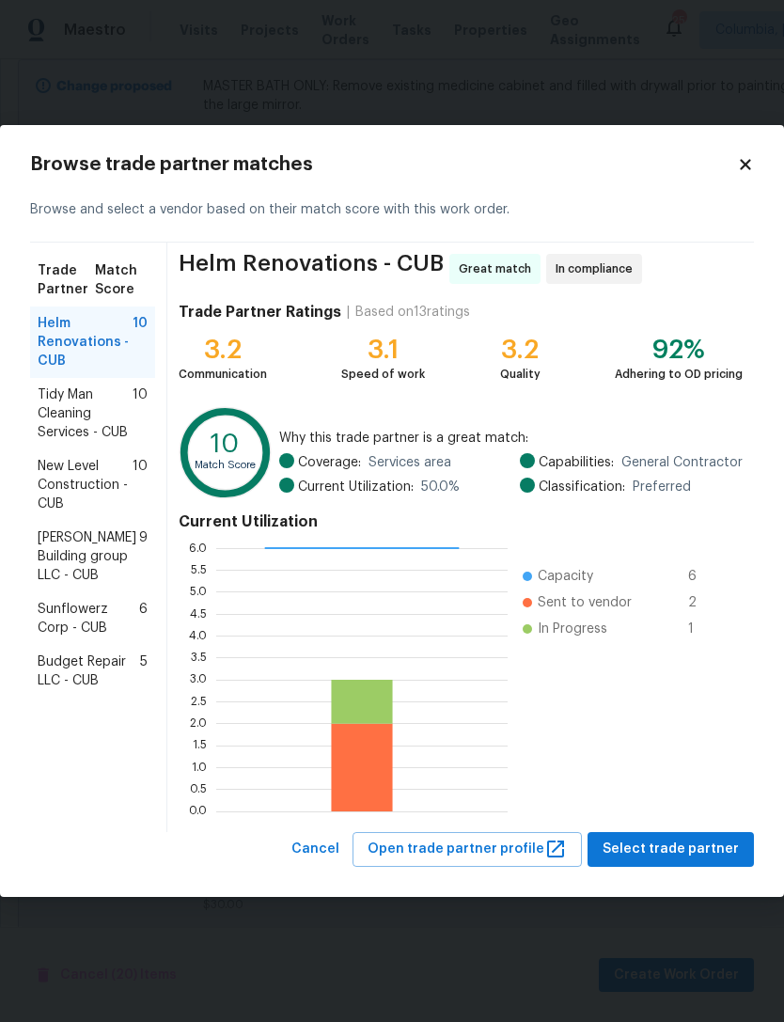
click at [47, 415] on span "Tidy Man Cleaning Services - CUB" at bounding box center [85, 414] width 95 height 56
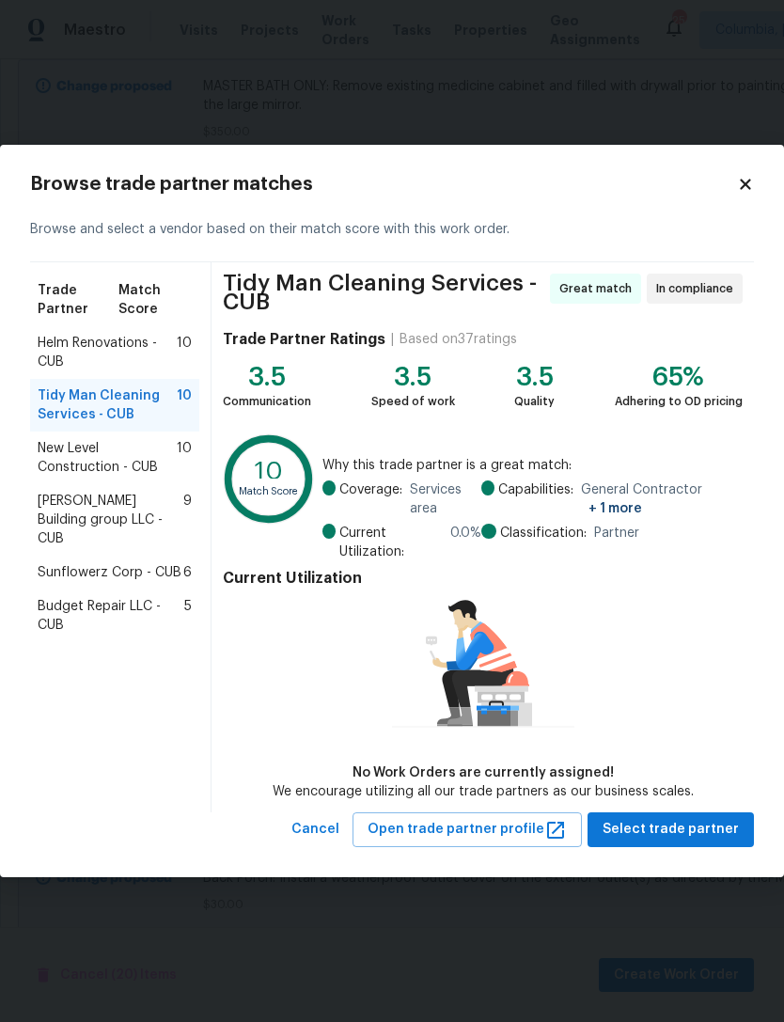
click at [664, 833] on span "Select trade partner" at bounding box center [671, 830] width 136 height 24
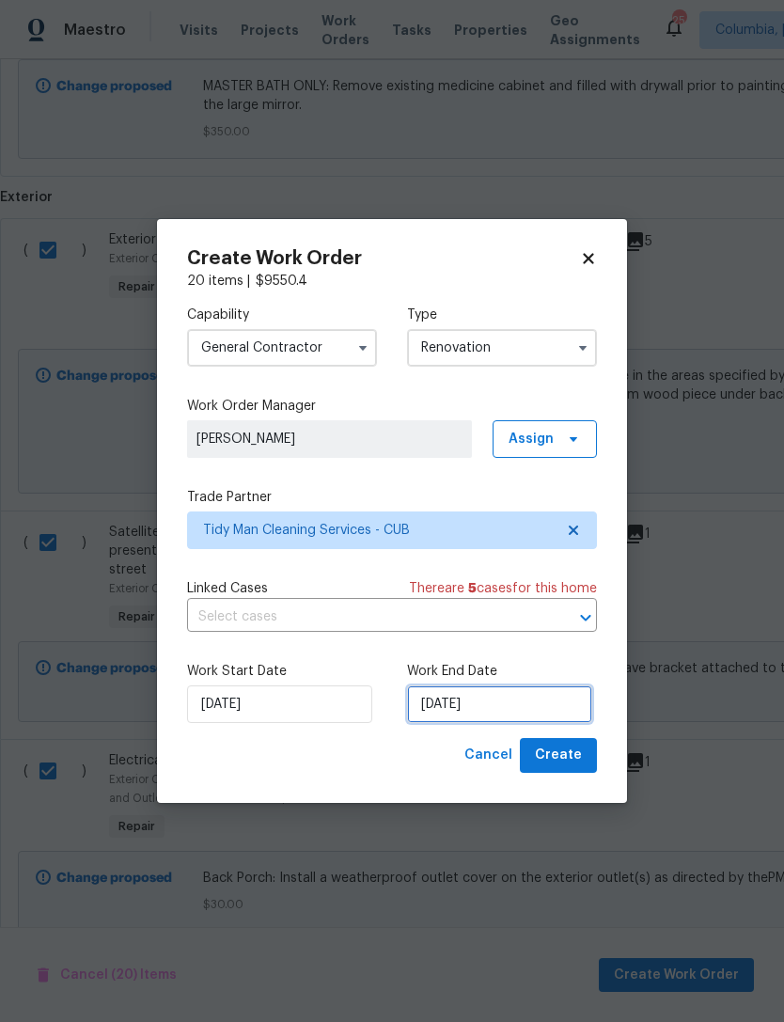
click at [477, 721] on input "[DATE]" at bounding box center [499, 705] width 185 height 38
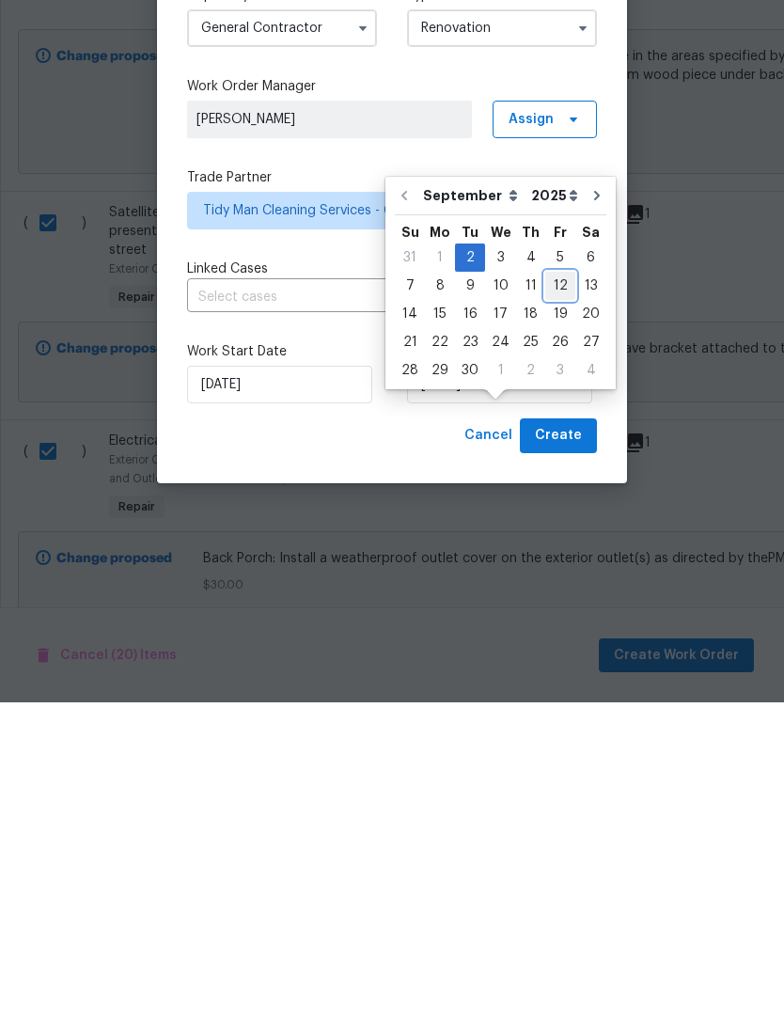
click at [549, 592] on div "12" at bounding box center [560, 605] width 30 height 26
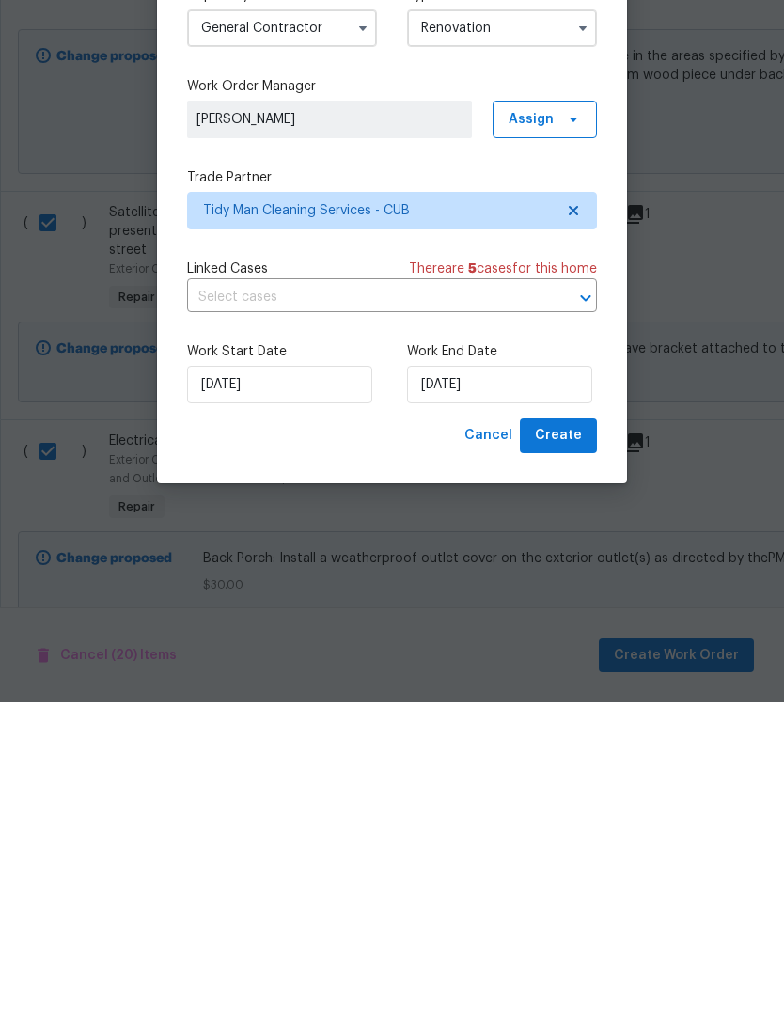
type input "[DATE]"
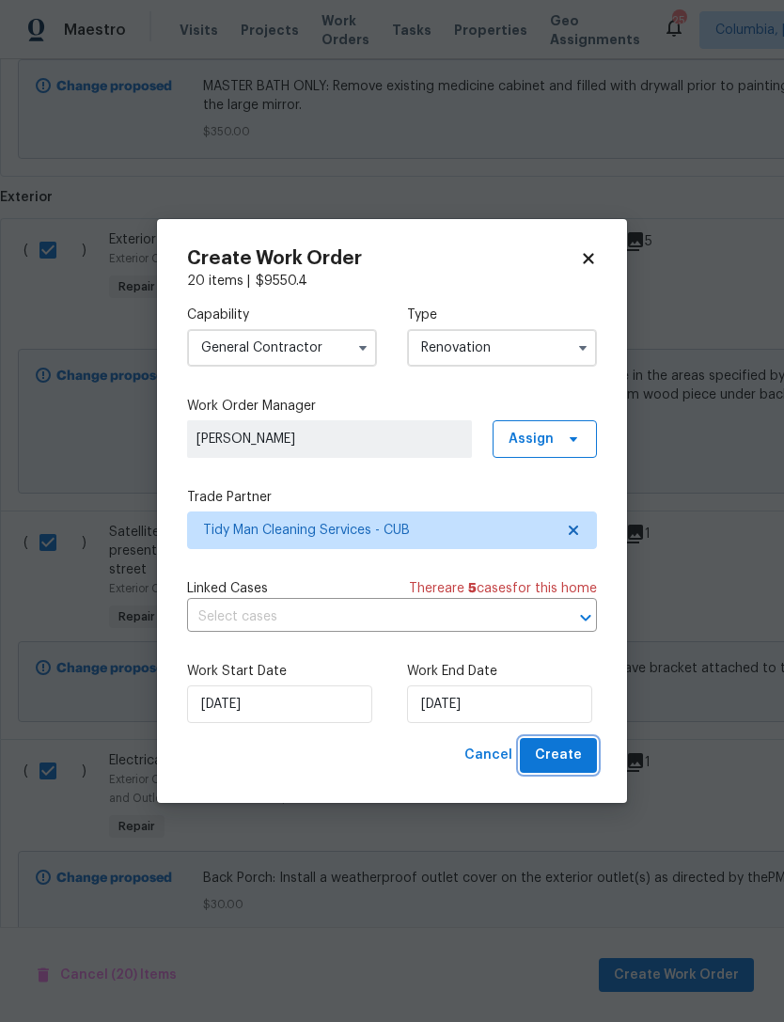
click at [554, 756] on span "Create" at bounding box center [558, 756] width 47 height 24
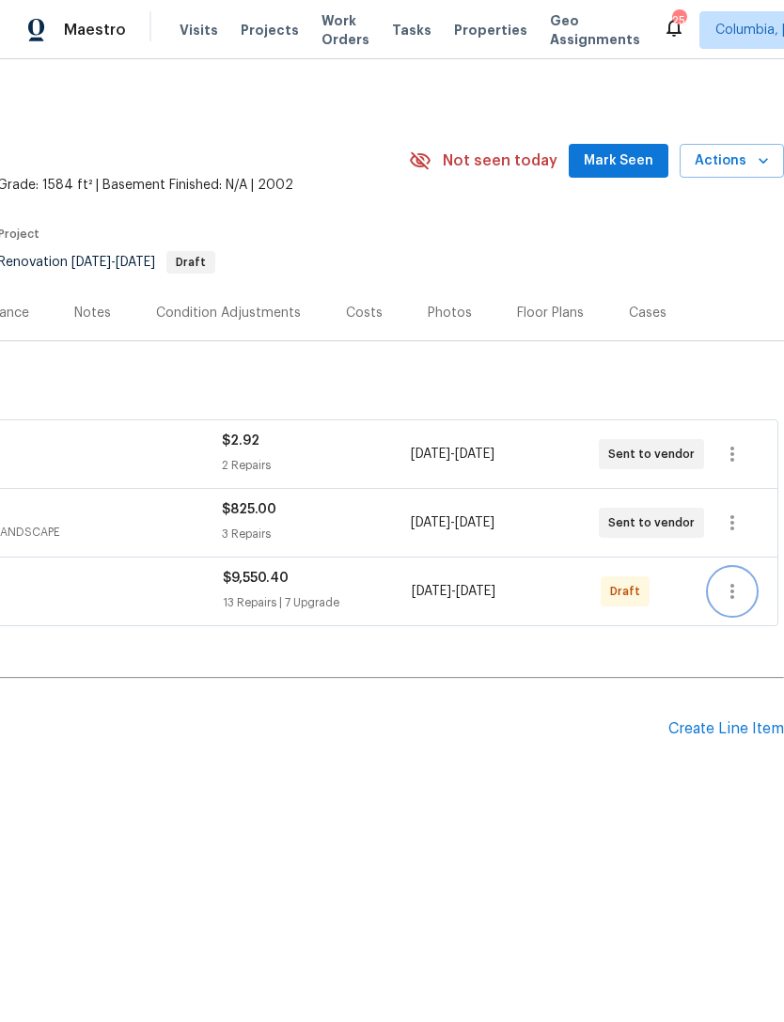
click at [732, 599] on icon "button" at bounding box center [732, 591] width 23 height 23
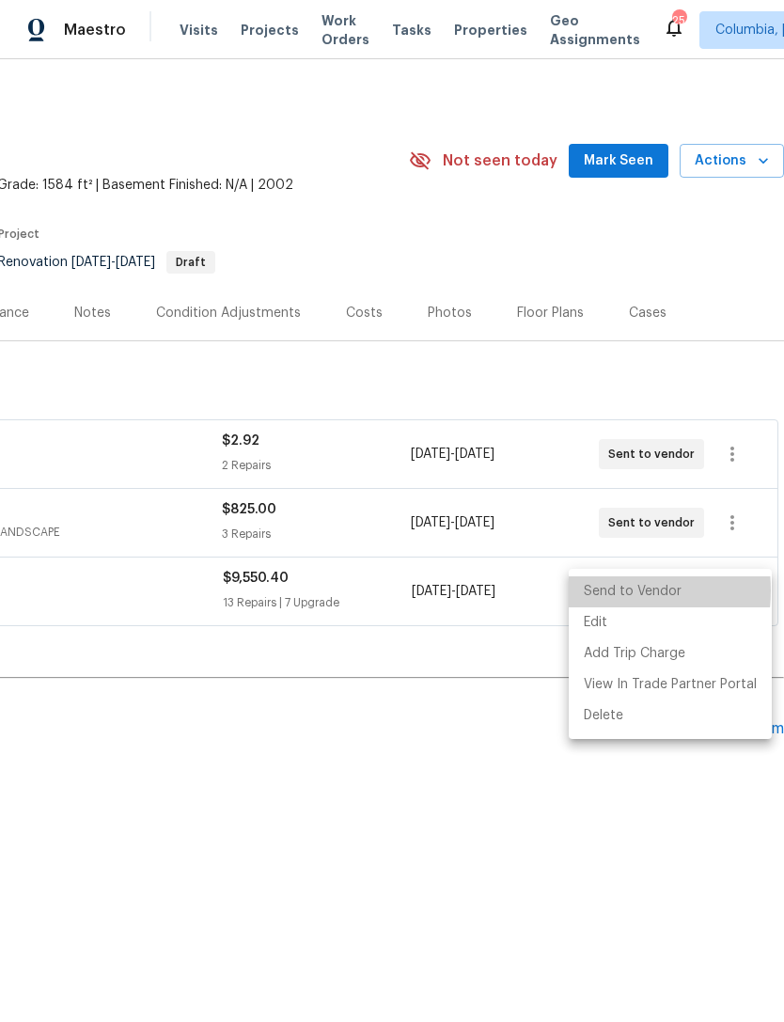
click at [592, 591] on li "Send to Vendor" at bounding box center [670, 591] width 203 height 31
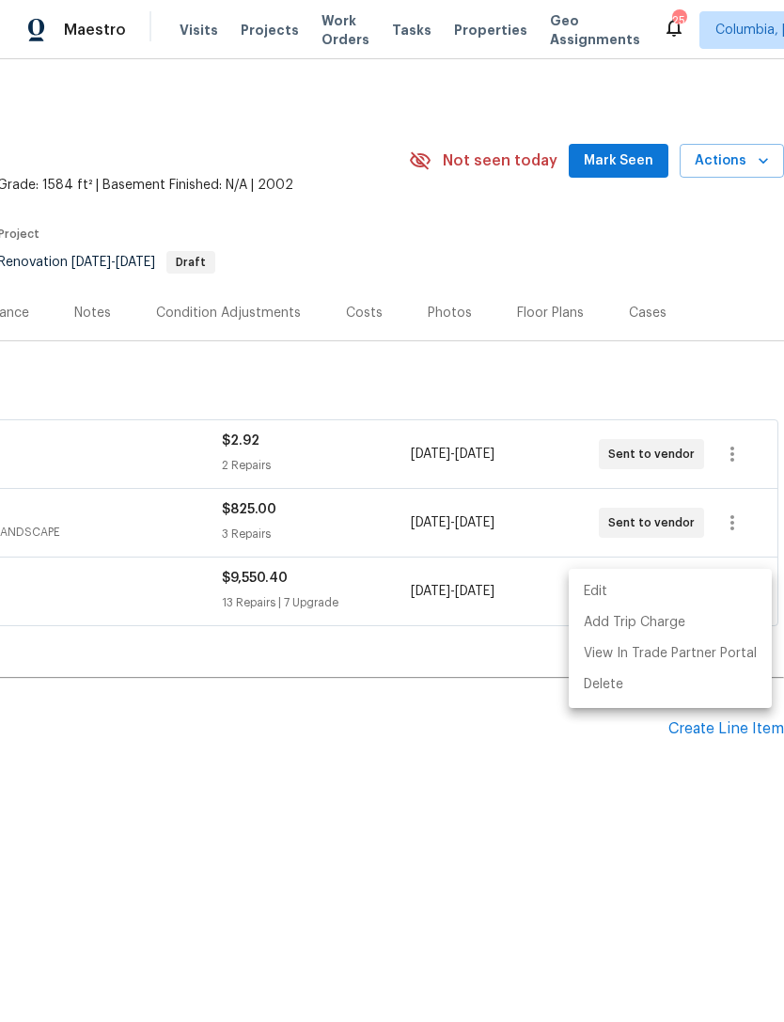
click at [215, 726] on div at bounding box center [392, 511] width 784 height 1022
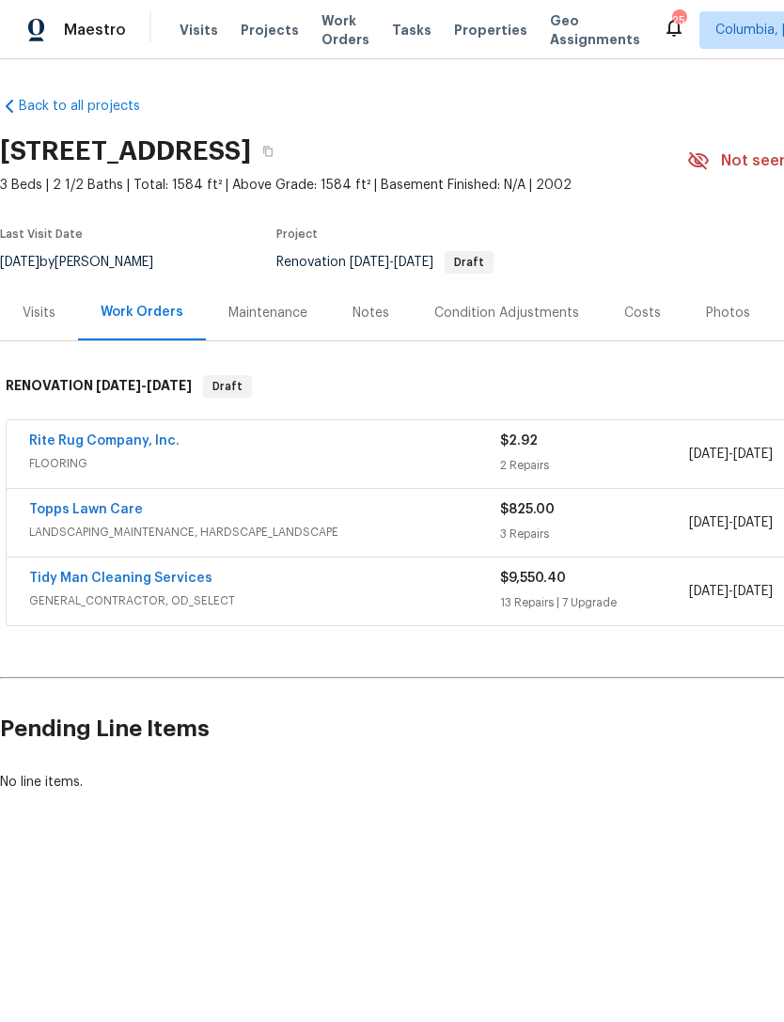
scroll to position [0, 0]
click at [76, 584] on link "Tidy Man Cleaning Services" at bounding box center [120, 578] width 183 height 13
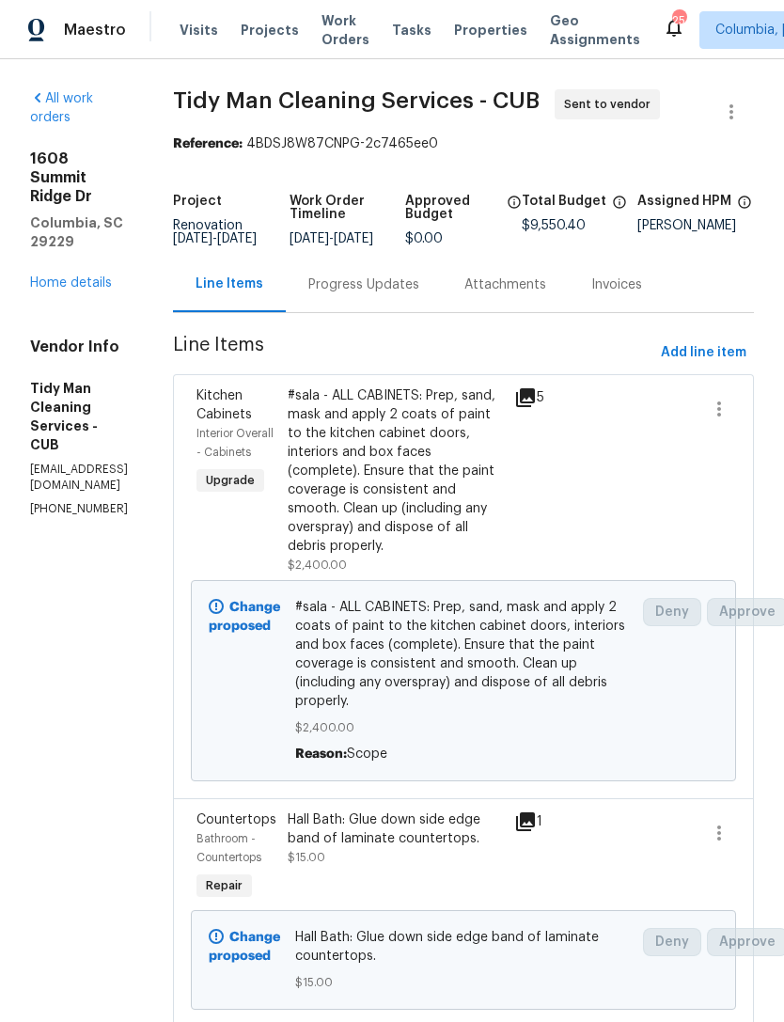
click at [383, 312] on div "Progress Updates" at bounding box center [364, 284] width 156 height 55
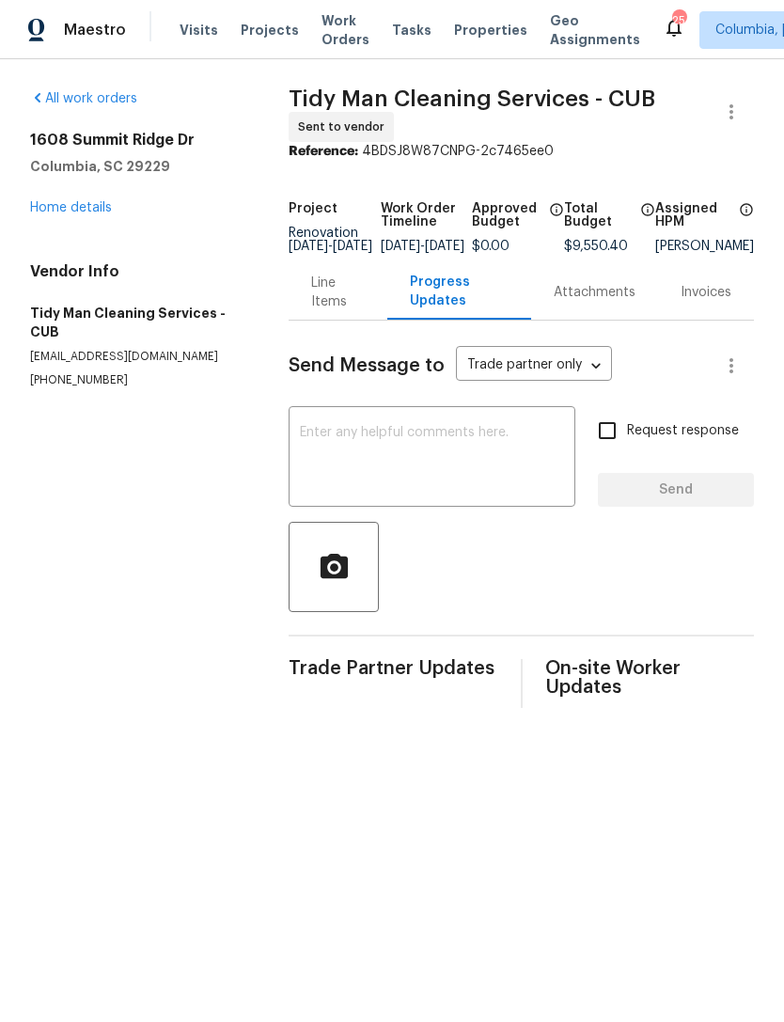
click at [317, 454] on textarea at bounding box center [432, 459] width 264 height 66
type textarea "."
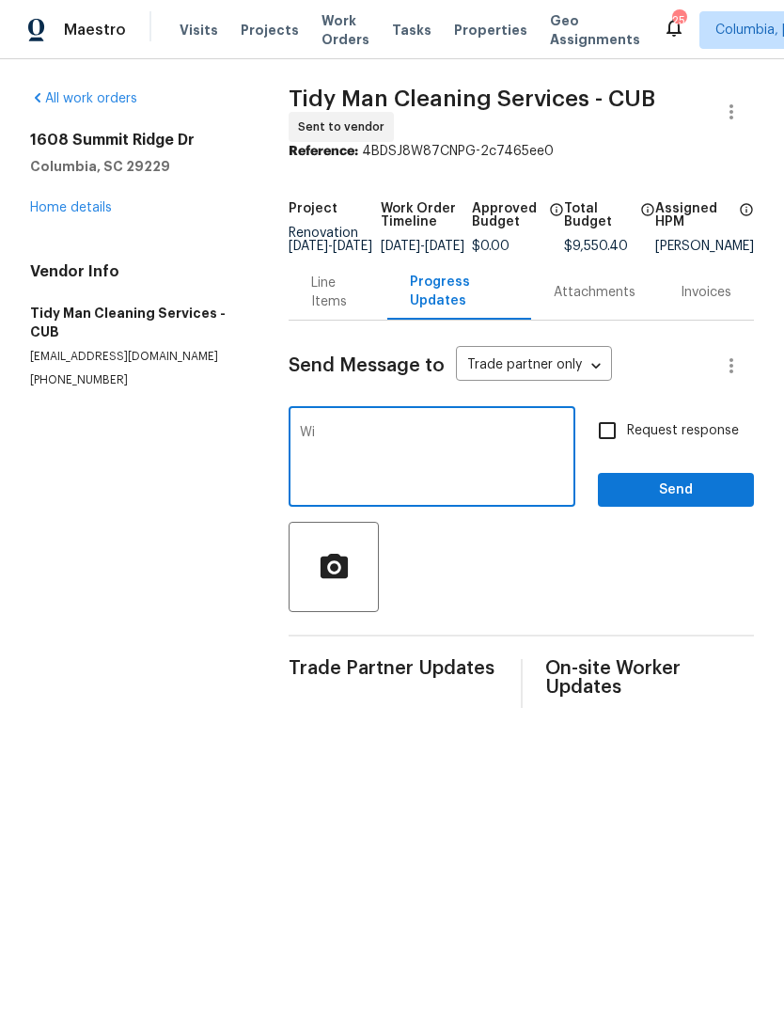
type textarea "W"
type textarea "I’ll order the paint. House doesn’t close until [DATE] so don’t start work unti…"
click at [611, 436] on input "Request response" at bounding box center [607, 430] width 39 height 39
checkbox input "true"
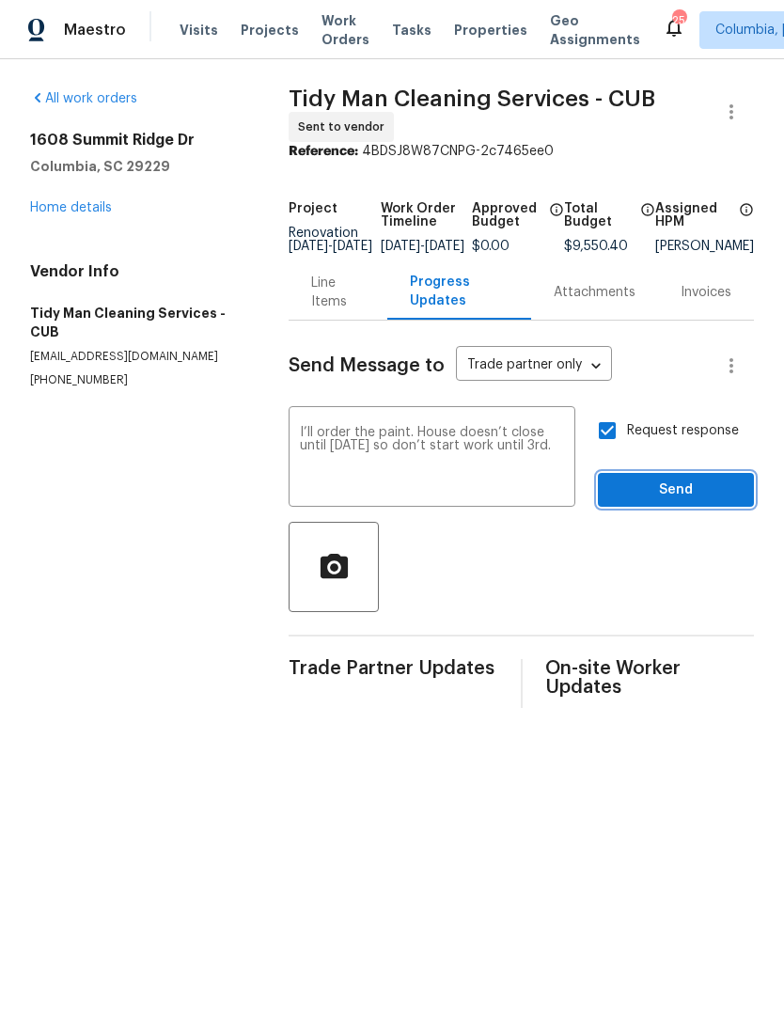
click at [640, 508] on button "Send" at bounding box center [676, 490] width 156 height 35
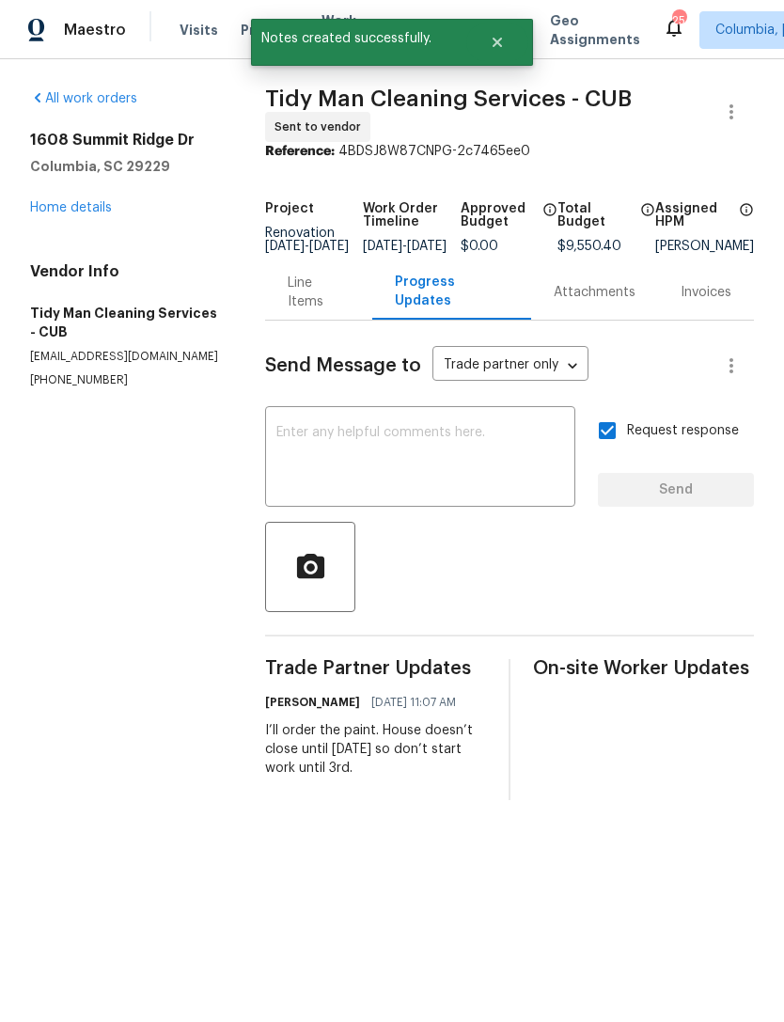
click at [35, 205] on link "Home details" at bounding box center [71, 207] width 82 height 13
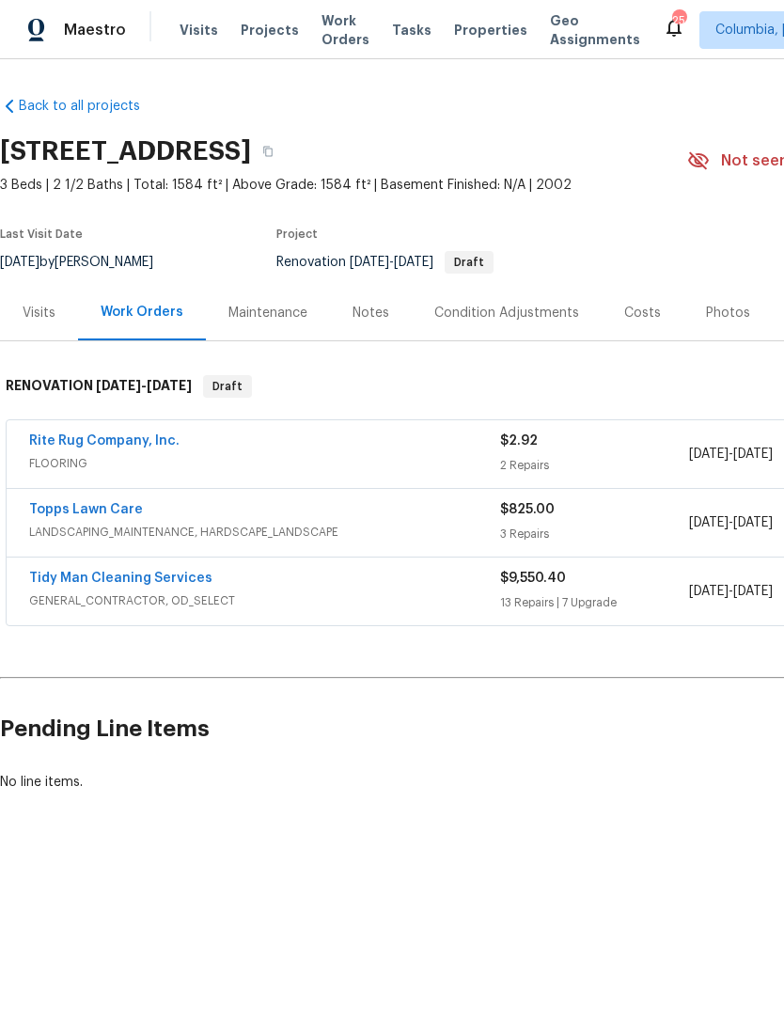
click at [363, 313] on div "Notes" at bounding box center [371, 313] width 37 height 19
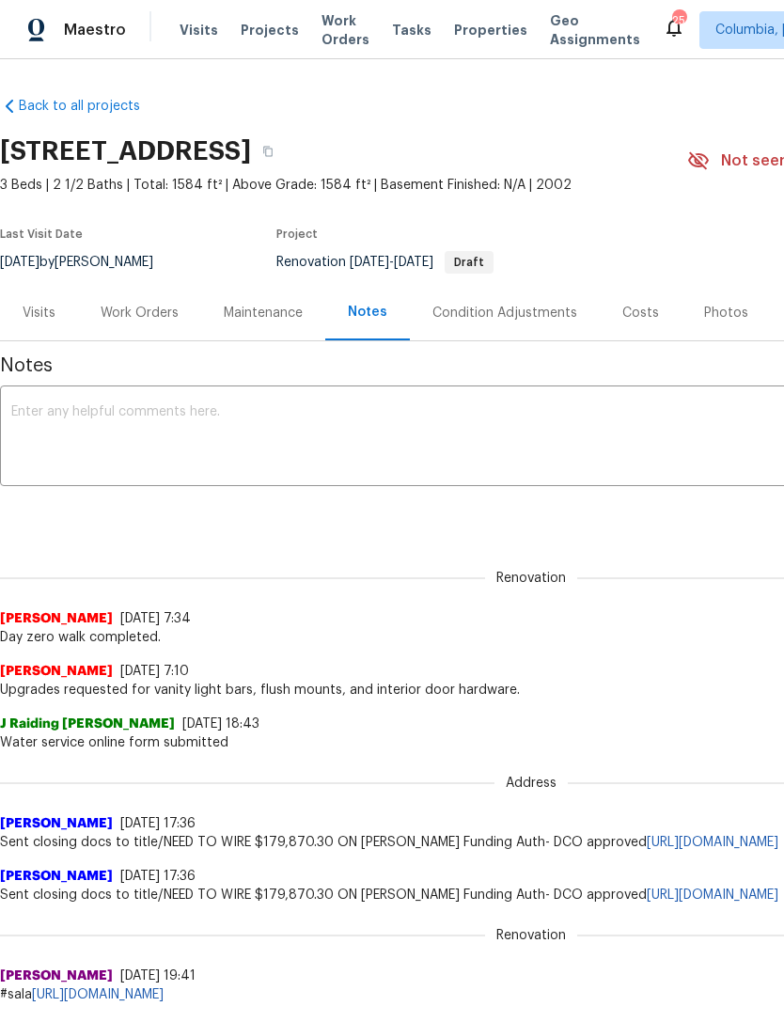
click at [245, 319] on div "Maintenance" at bounding box center [263, 313] width 79 height 19
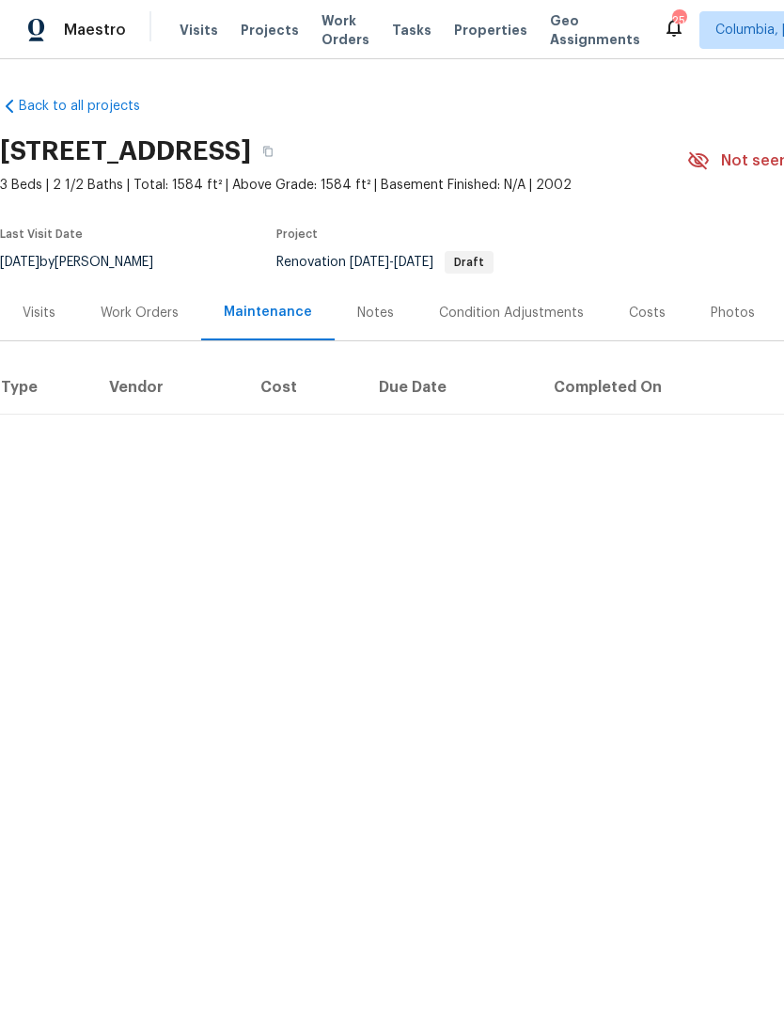
click at [138, 308] on div "Work Orders" at bounding box center [140, 313] width 78 height 19
